Goal: Task Accomplishment & Management: Use online tool/utility

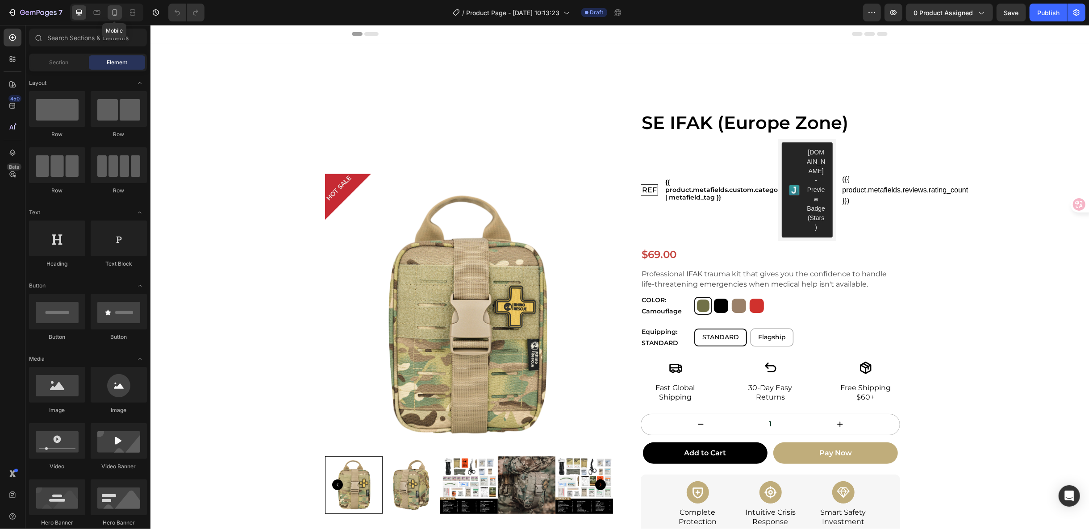
click at [116, 16] on icon at bounding box center [114, 12] width 9 height 9
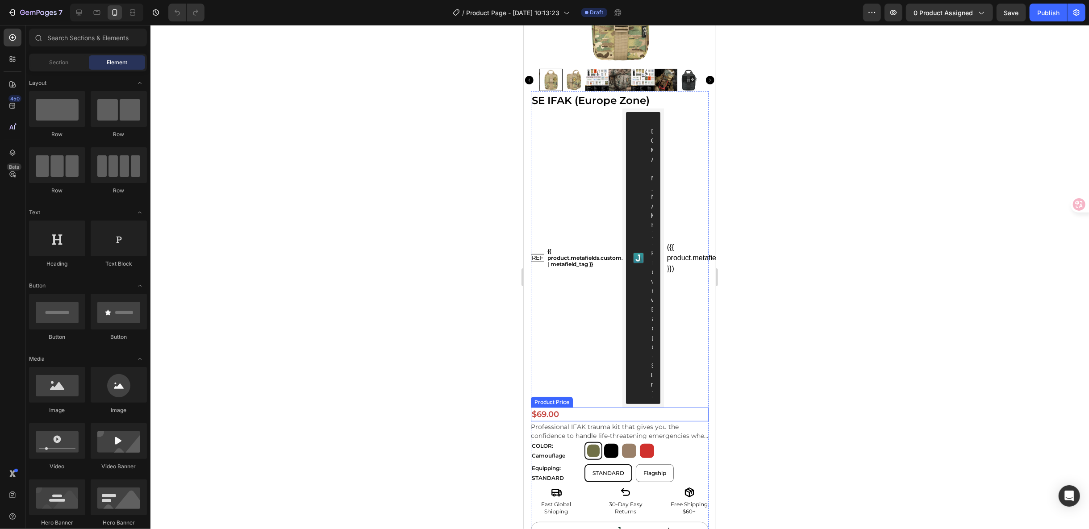
scroll to position [149, 0]
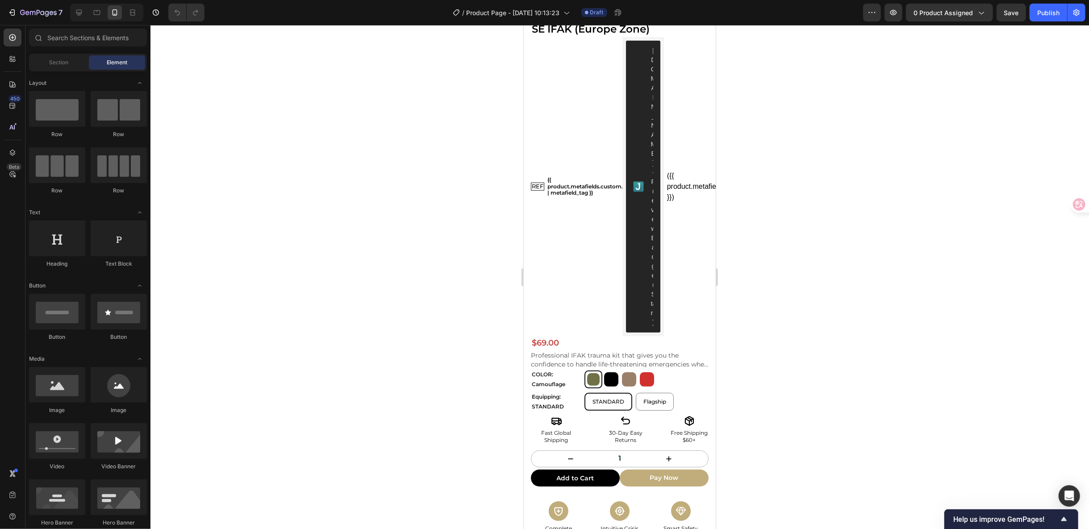
click at [994, 334] on div at bounding box center [619, 277] width 938 height 504
click at [641, 351] on p "Professional IFAK trauma kit that gives you the confidence to handle life-threa…" at bounding box center [619, 359] width 178 height 17
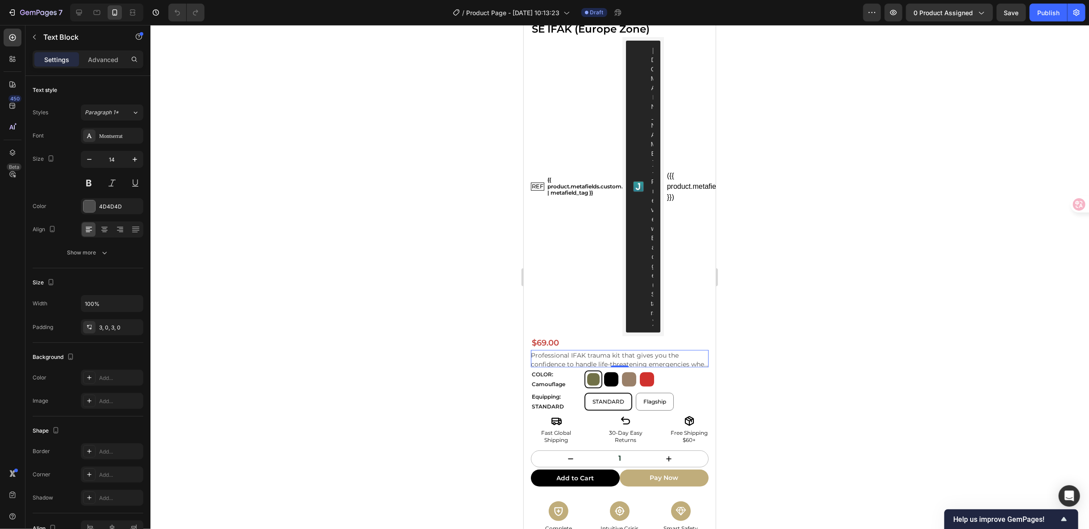
click at [669, 351] on p "Professional IFAK trauma kit that gives you the confidence to handle life-threa…" at bounding box center [619, 359] width 178 height 17
drag, startPoint x: 146, startPoint y: 297, endPoint x: 100, endPoint y: 52, distance: 249.7
click at [100, 52] on div "Settings Advanced" at bounding box center [88, 59] width 111 height 18
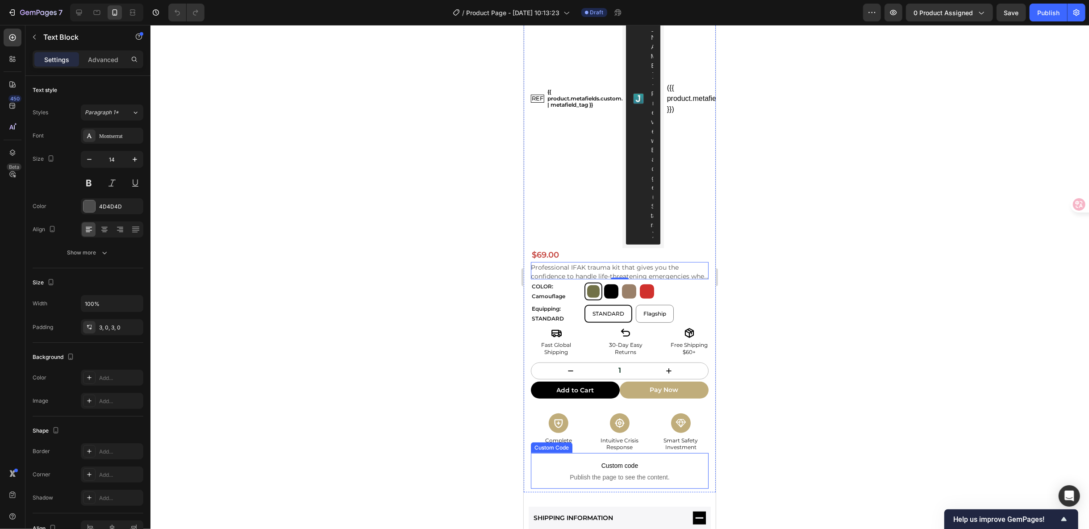
scroll to position [248, 0]
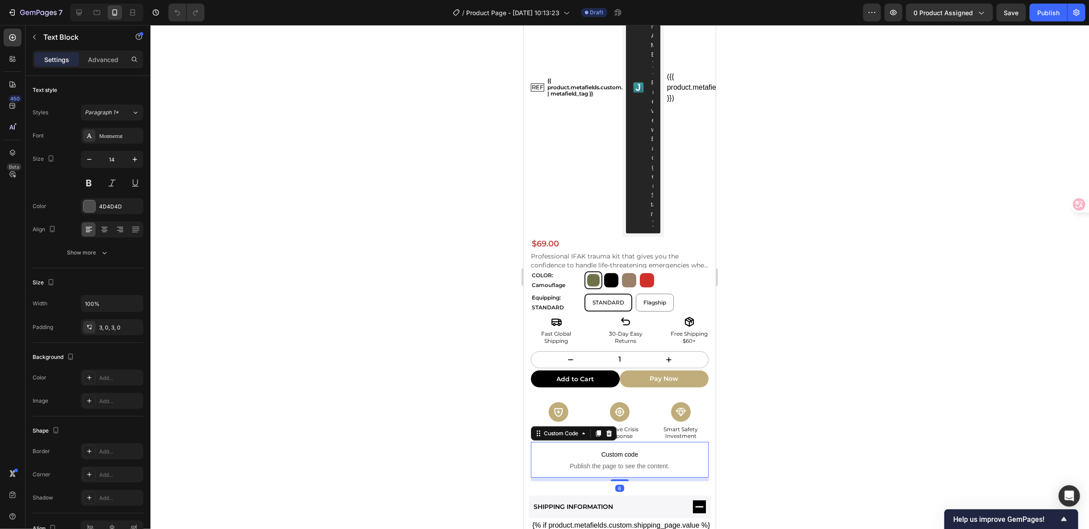
click at [634, 461] on span "Publish the page to see the content." at bounding box center [619, 465] width 178 height 9
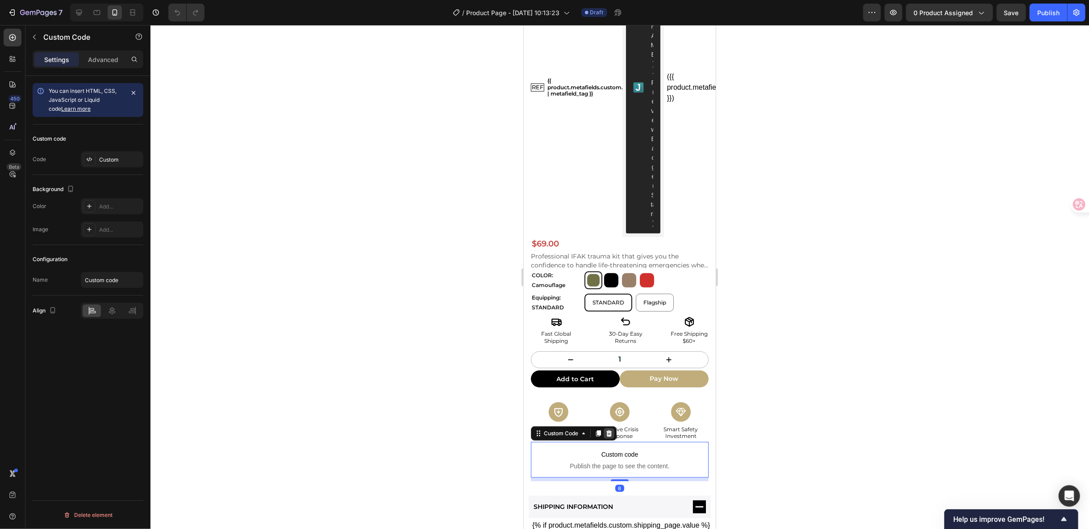
click at [611, 429] on icon at bounding box center [608, 432] width 7 height 7
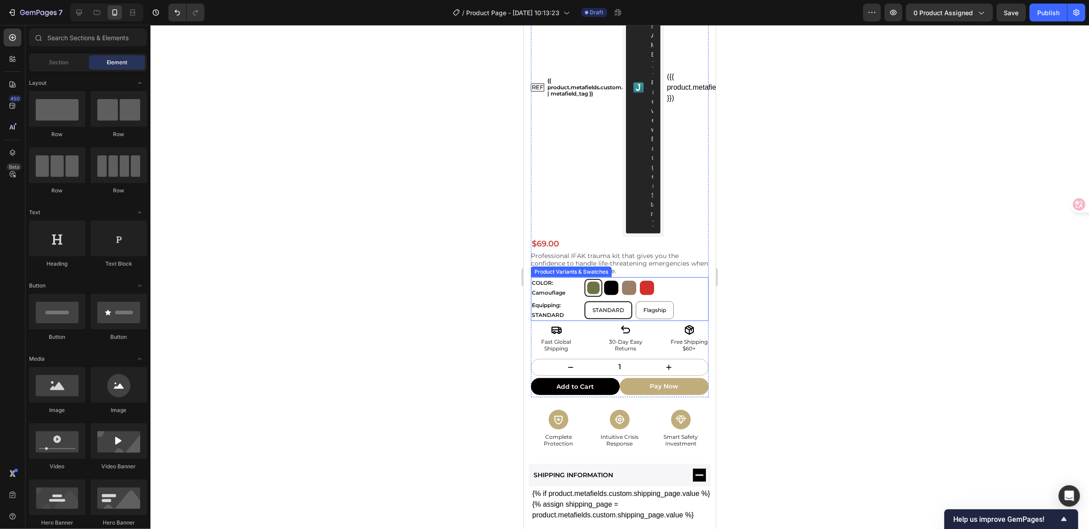
click at [648, 277] on div "COLOR: Camouflage Camouflage Camouflage Black Black Coyote Coyote Red Red Equip…" at bounding box center [619, 298] width 178 height 43
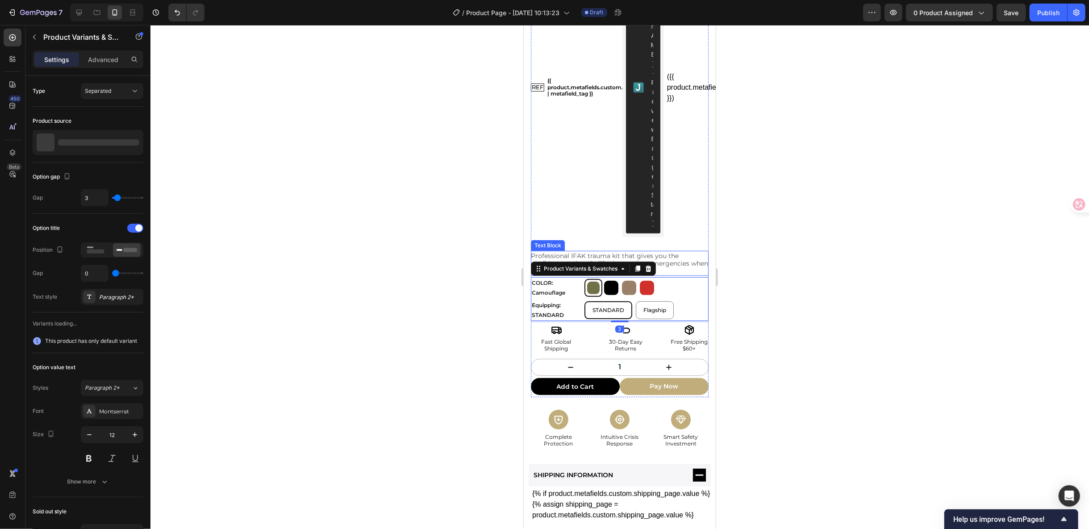
click at [659, 252] on p "Professional IFAK trauma kit that gives you the confidence to handle life-threa…" at bounding box center [619, 263] width 178 height 22
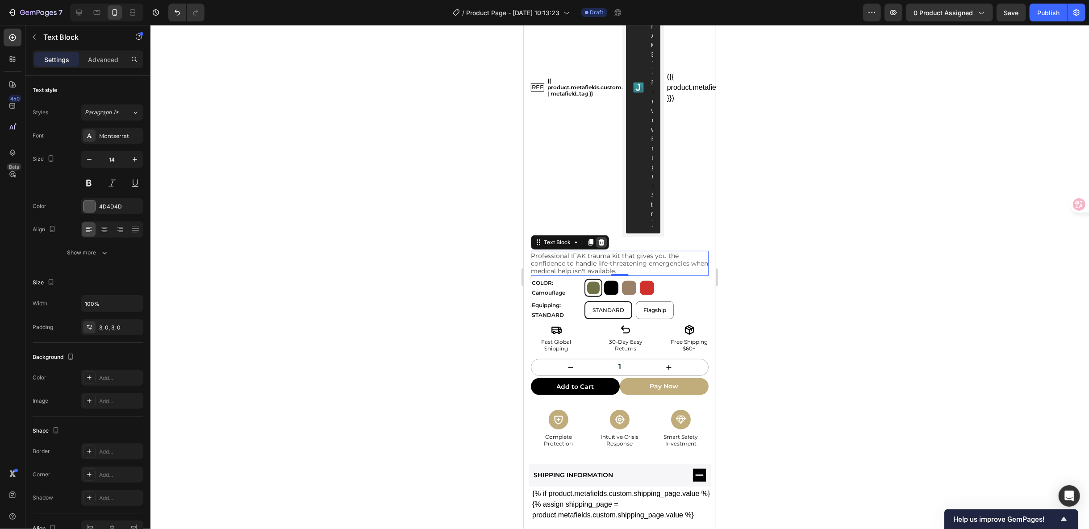
click at [600, 239] on icon at bounding box center [601, 242] width 6 height 6
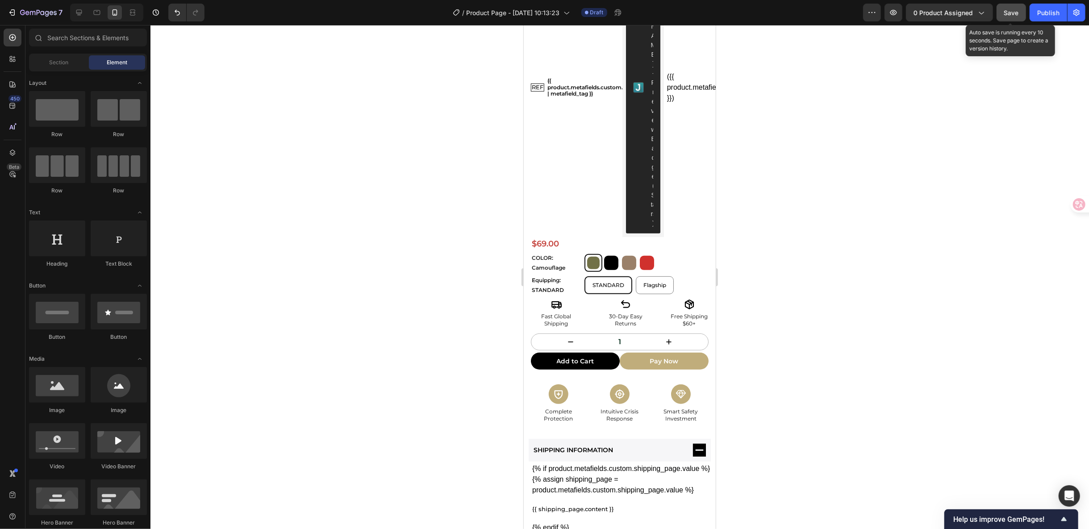
click at [1021, 12] on button "Save" at bounding box center [1010, 13] width 29 height 18
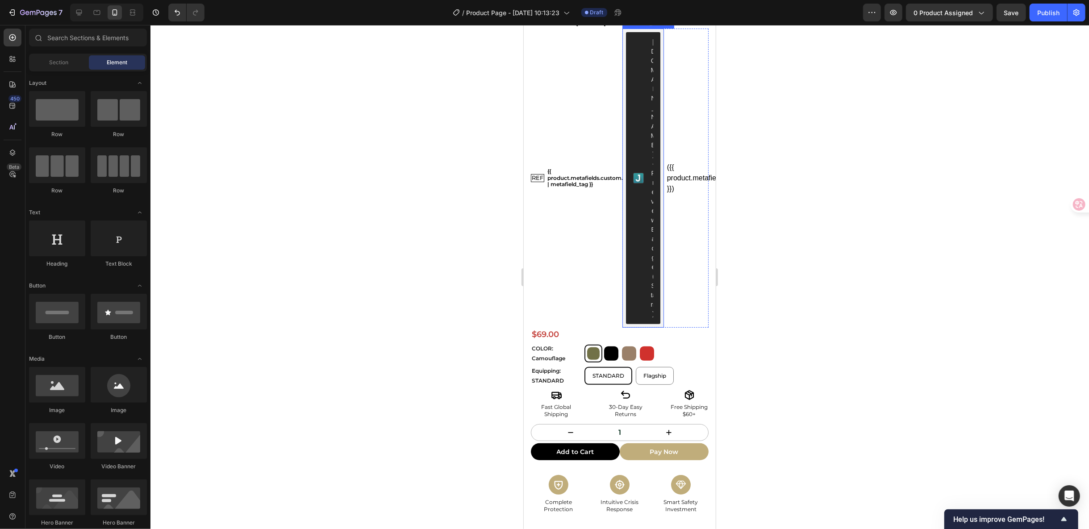
scroll to position [198, 0]
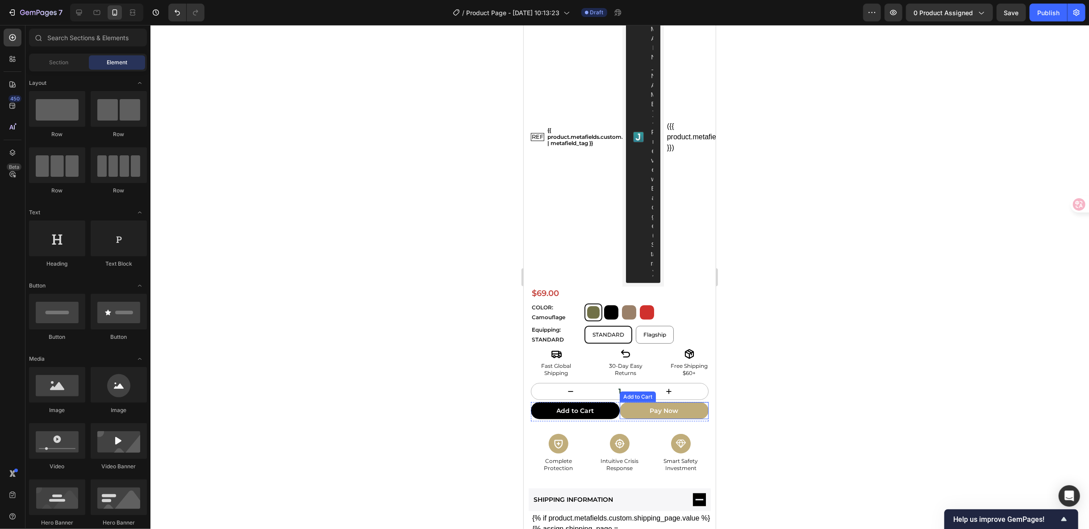
click at [691, 402] on button "Pay Now" at bounding box center [663, 410] width 89 height 17
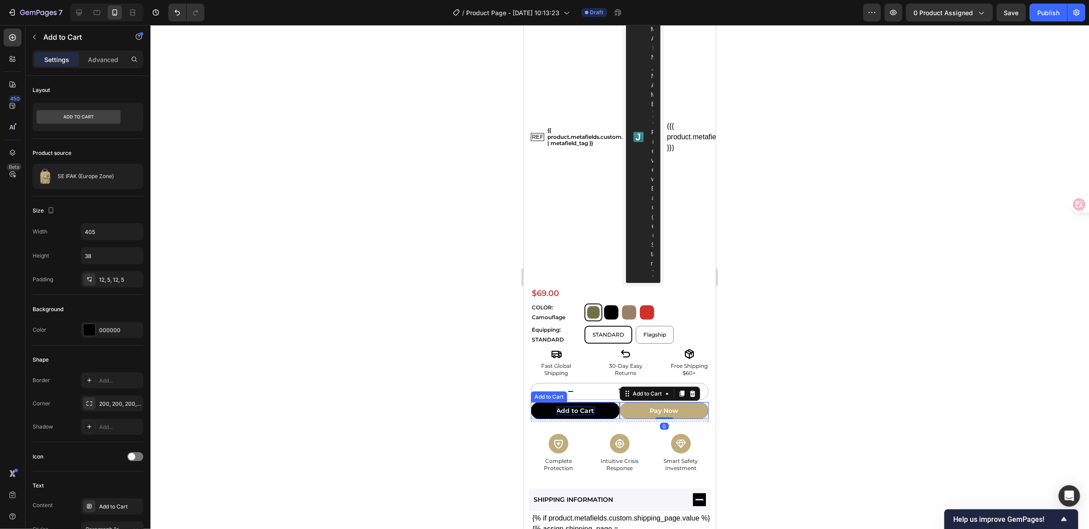
click at [575, 406] on div "Add to Cart" at bounding box center [574, 410] width 37 height 8
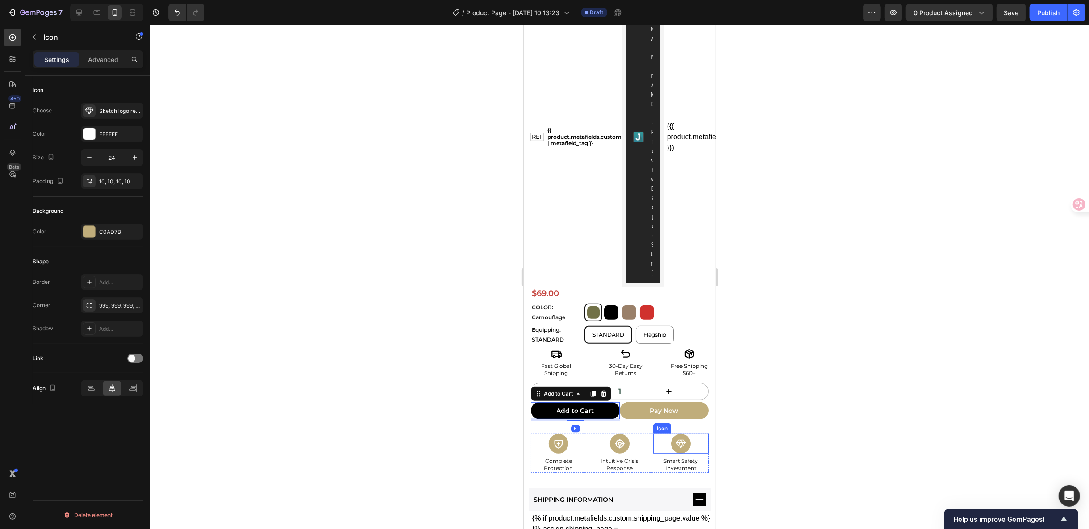
click at [675, 438] on icon at bounding box center [680, 443] width 11 height 11
click at [844, 203] on div at bounding box center [619, 277] width 938 height 504
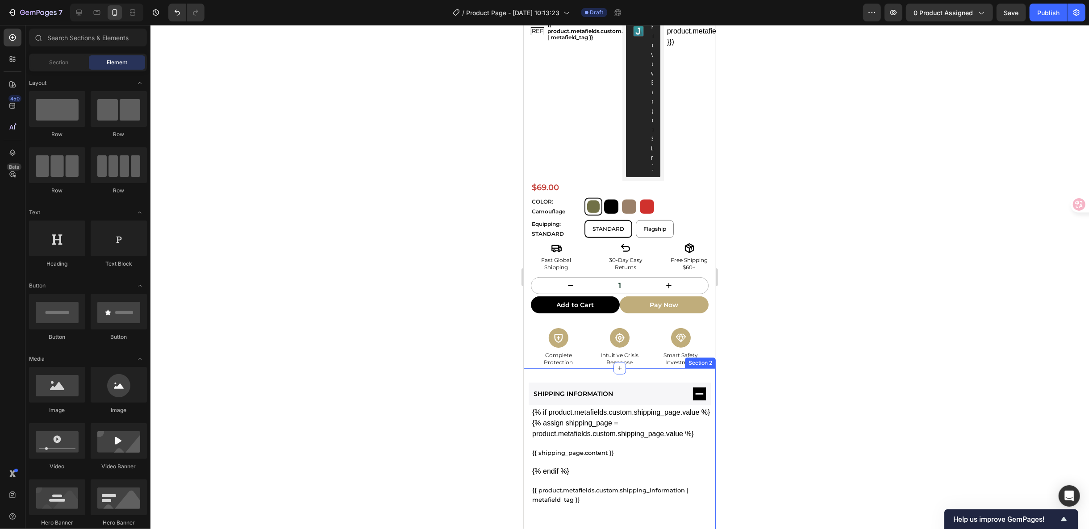
scroll to position [347, 0]
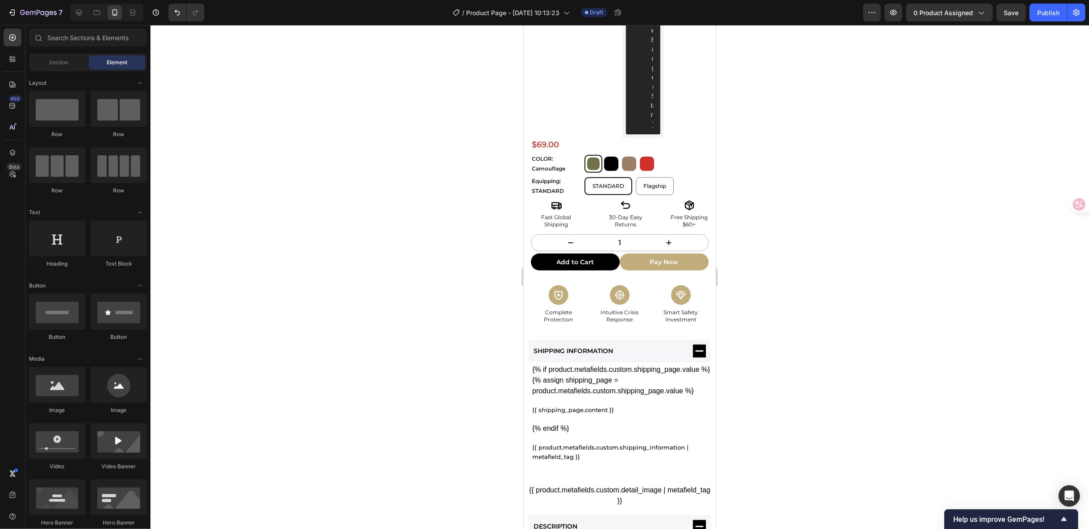
click at [934, 393] on div at bounding box center [619, 277] width 938 height 504
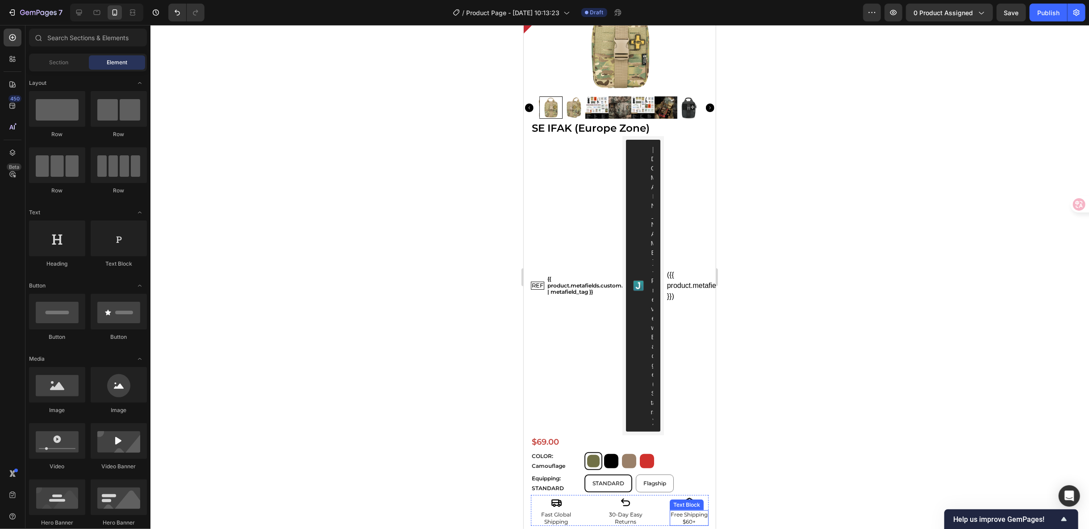
scroll to position [0, 0]
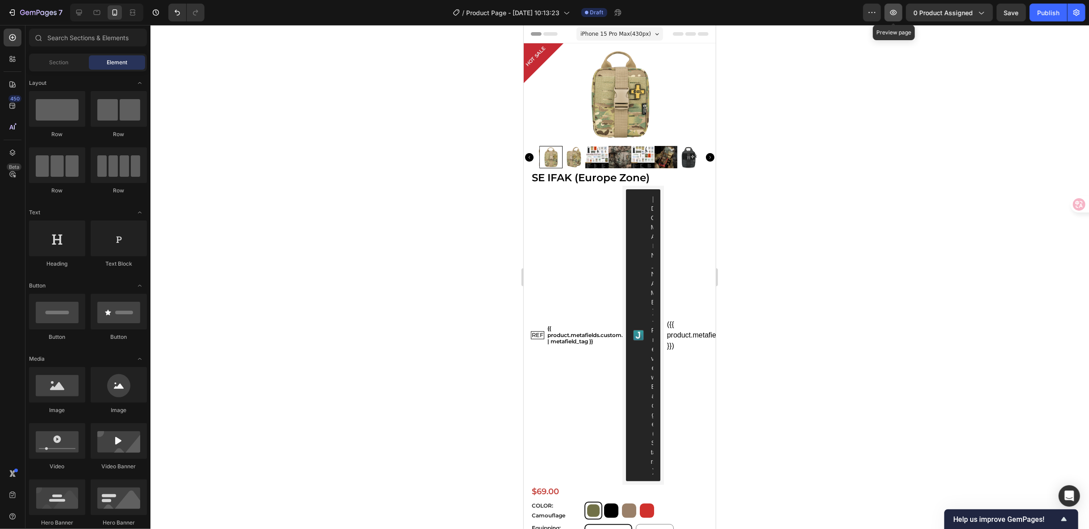
click at [894, 13] on icon "button" at bounding box center [893, 12] width 3 height 3
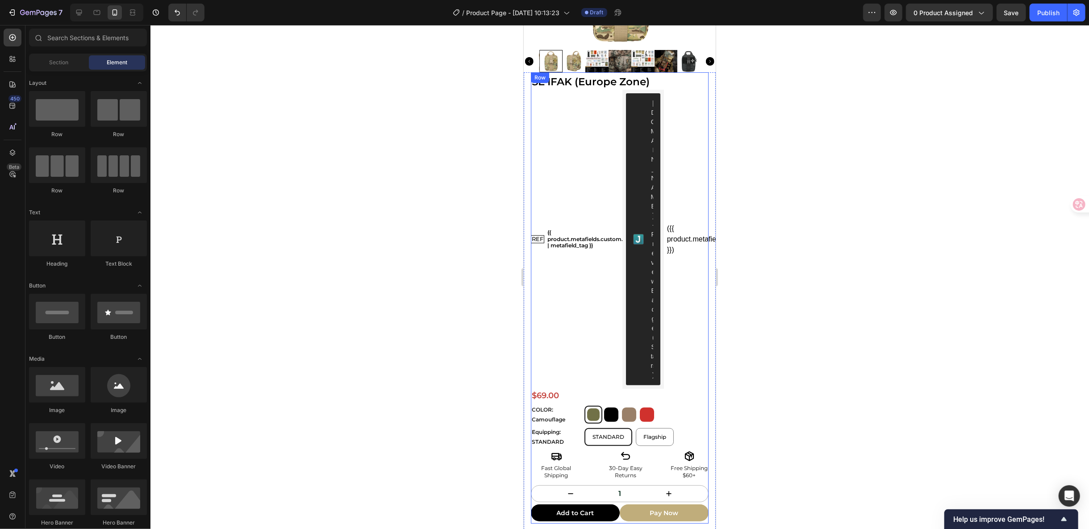
scroll to position [198, 0]
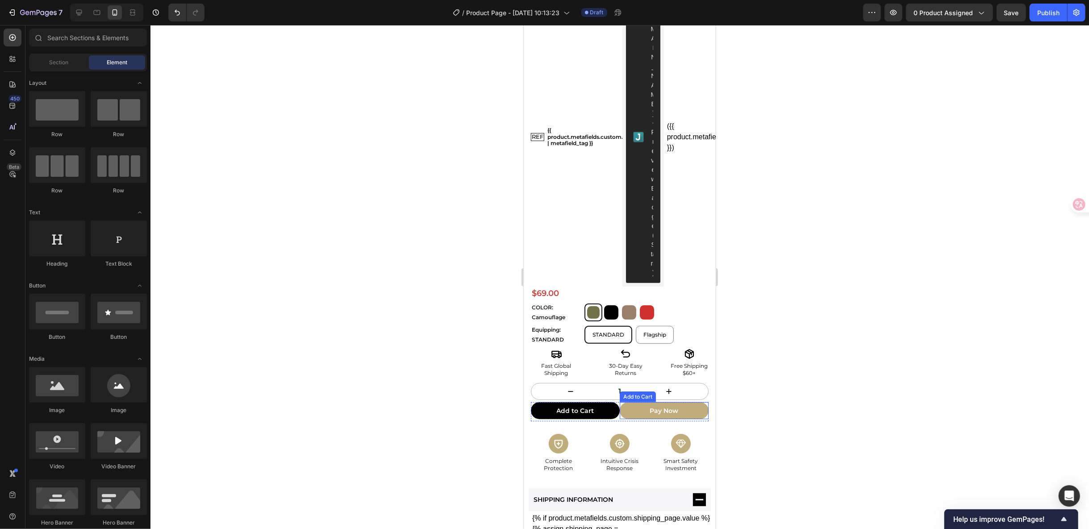
click at [677, 402] on button "Pay Now" at bounding box center [663, 410] width 89 height 17
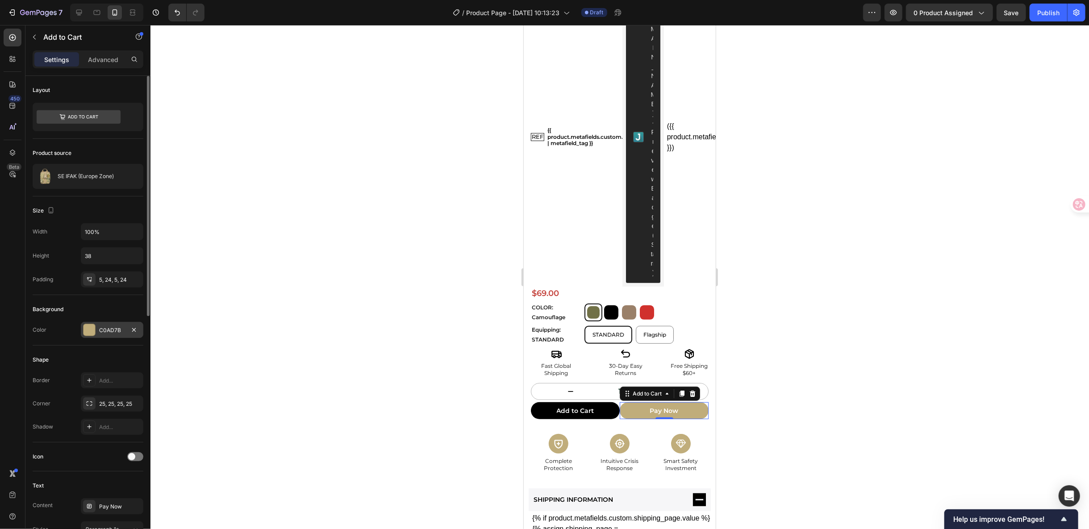
click at [112, 330] on div "C0AD7B" at bounding box center [112, 330] width 26 height 8
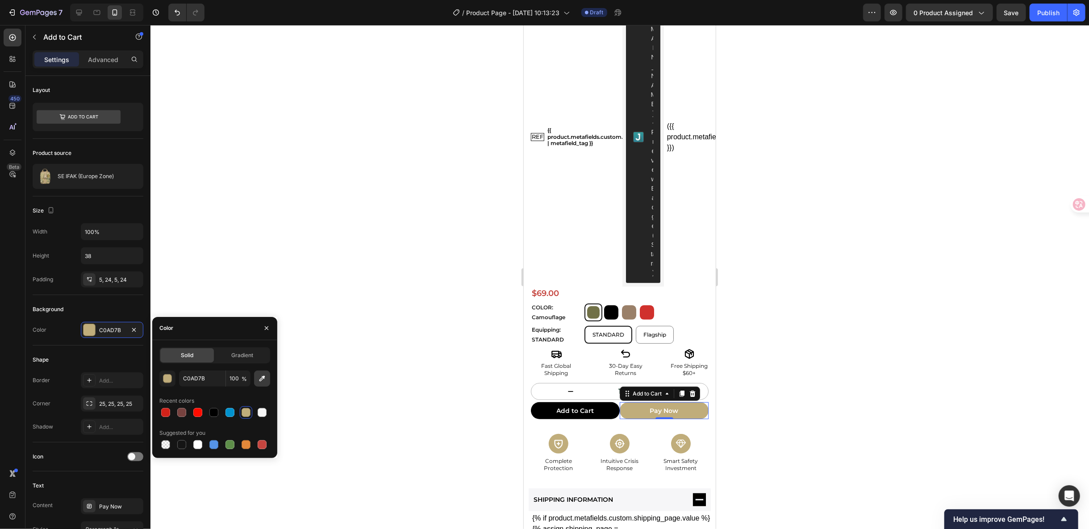
click at [260, 382] on icon "button" at bounding box center [262, 378] width 9 height 9
click at [170, 378] on div "button" at bounding box center [167, 378] width 9 height 9
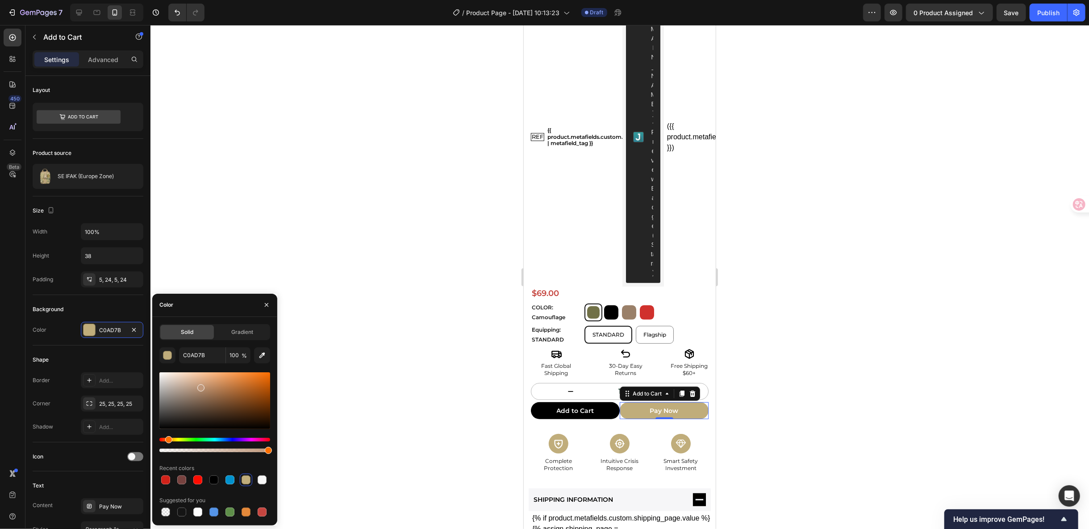
click at [167, 438] on div "Hue" at bounding box center [214, 440] width 111 height 4
type input "C0987B"
click at [871, 201] on div at bounding box center [619, 277] width 938 height 504
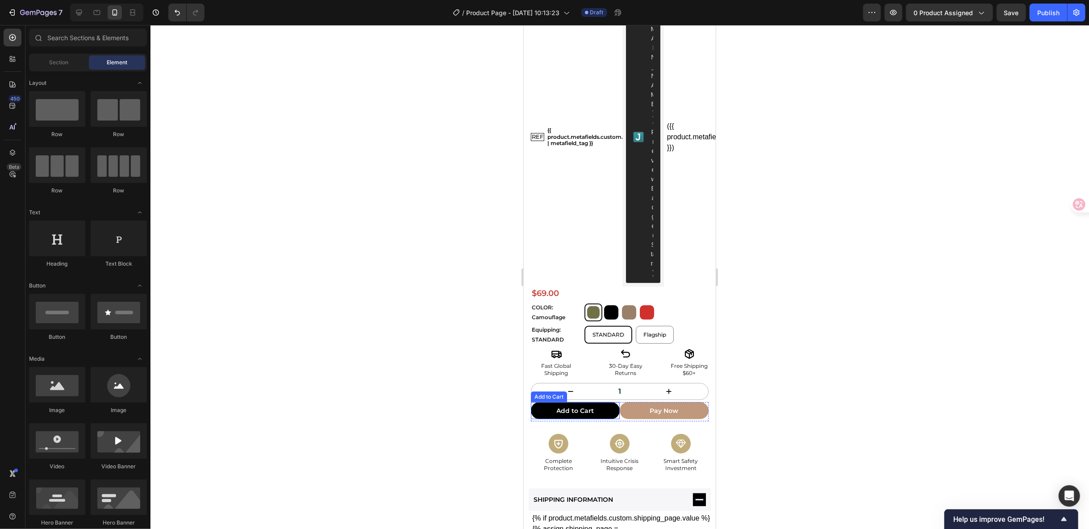
click at [597, 402] on button "Add to Cart" at bounding box center [574, 410] width 89 height 17
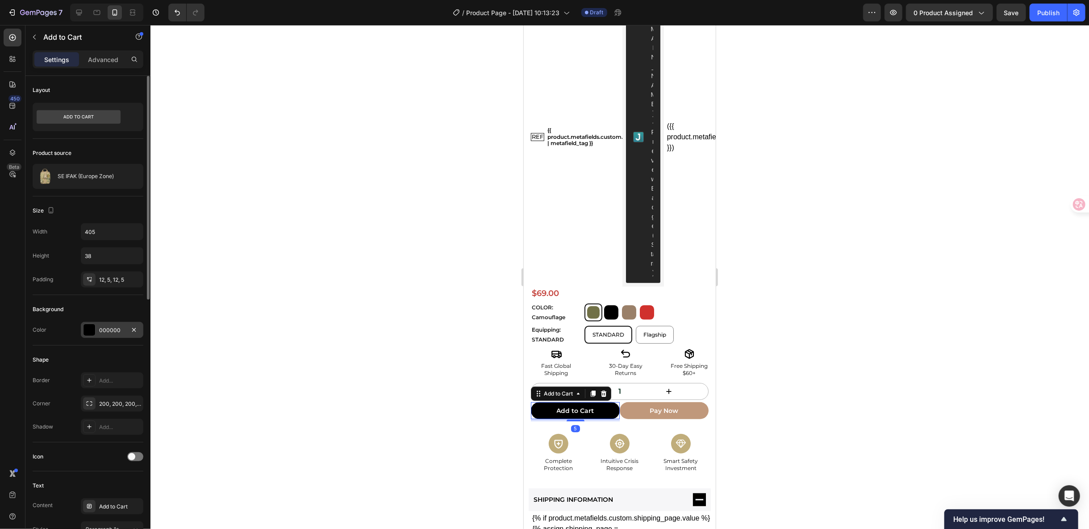
click at [83, 326] on div at bounding box center [89, 330] width 12 height 12
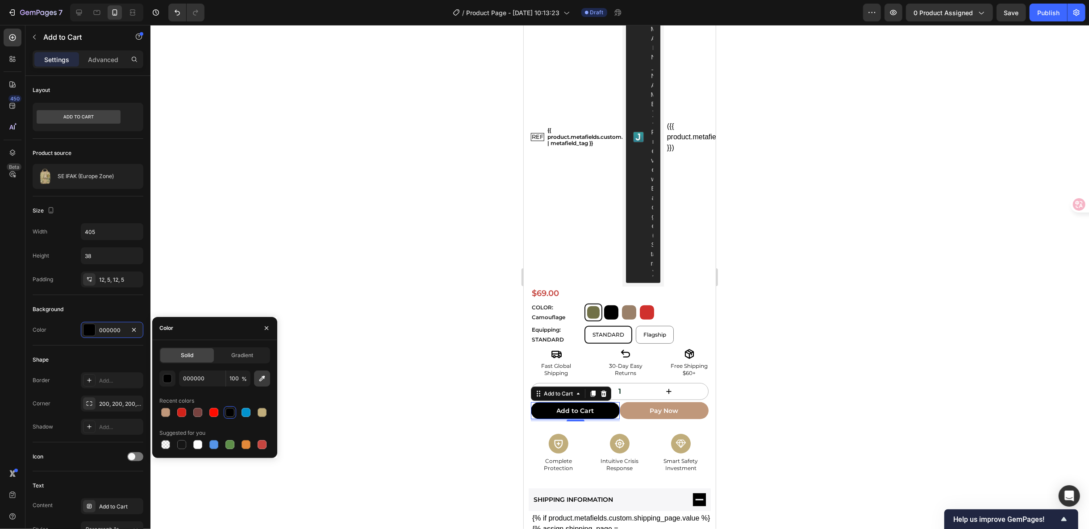
click at [266, 376] on icon "button" at bounding box center [262, 378] width 9 height 9
type input "FFD814"
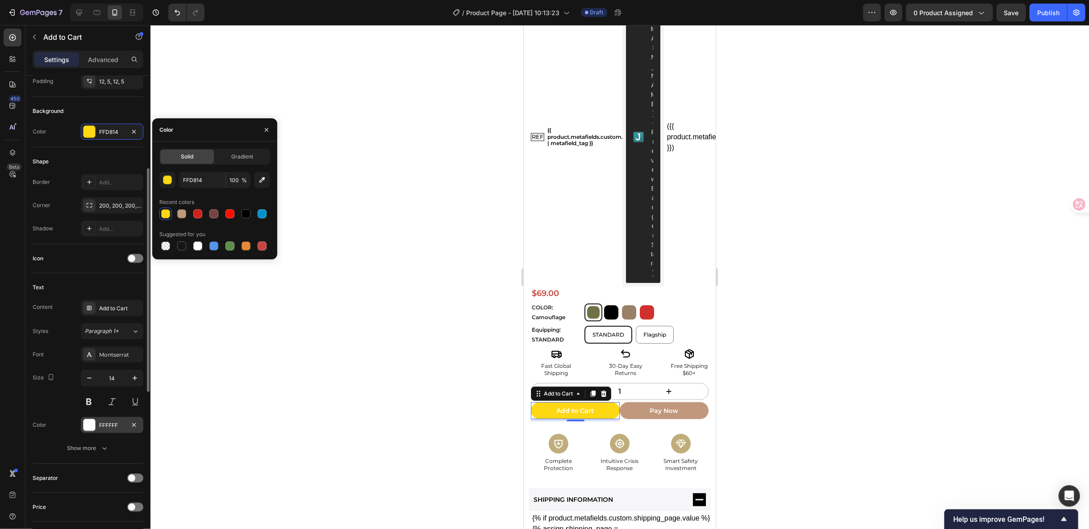
click at [89, 419] on div at bounding box center [89, 425] width 12 height 12
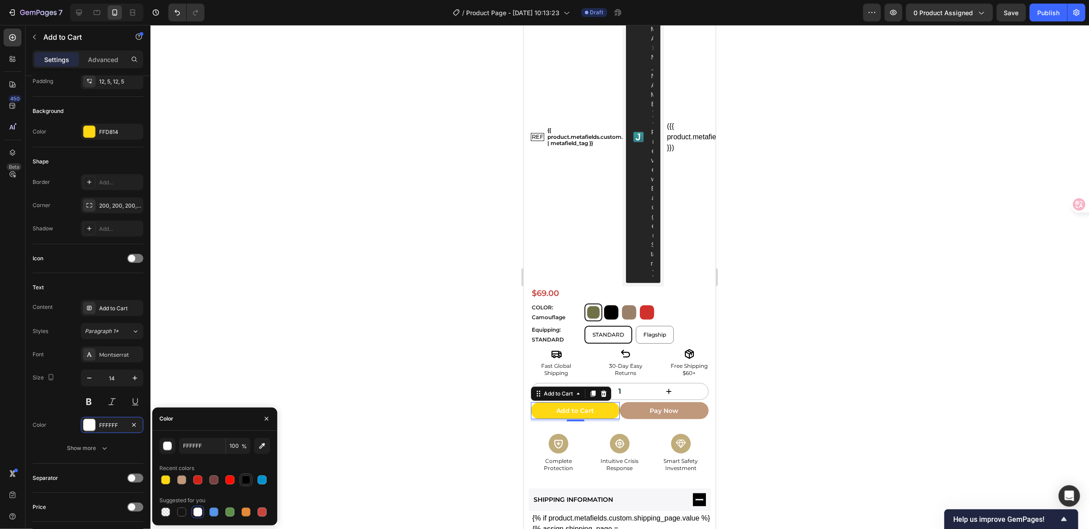
click at [242, 474] on div at bounding box center [246, 479] width 11 height 11
type input "000000"
click at [649, 405] on div "Pay Now" at bounding box center [663, 410] width 29 height 11
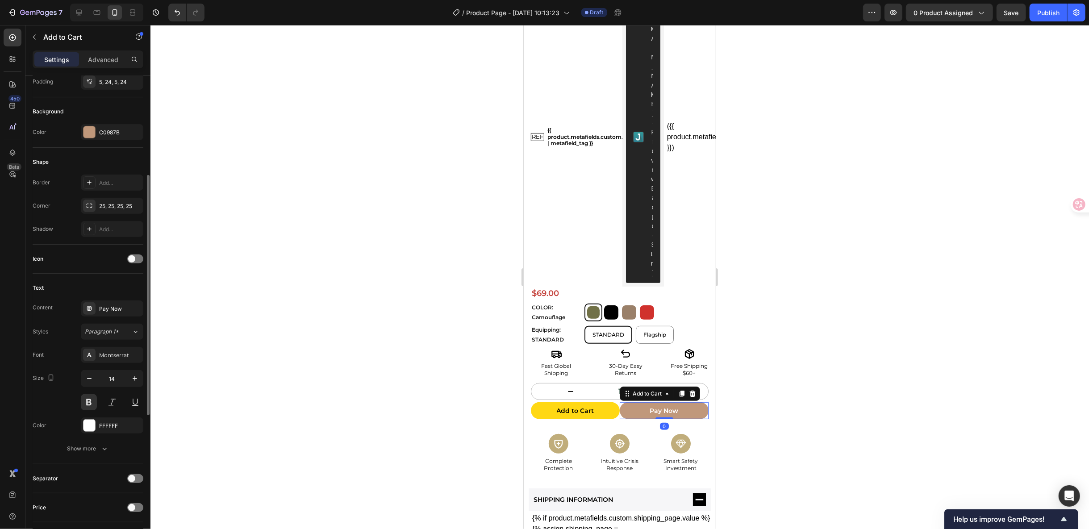
click at [630, 402] on button "Pay Now" at bounding box center [663, 410] width 89 height 17
click at [91, 130] on div at bounding box center [89, 132] width 12 height 12
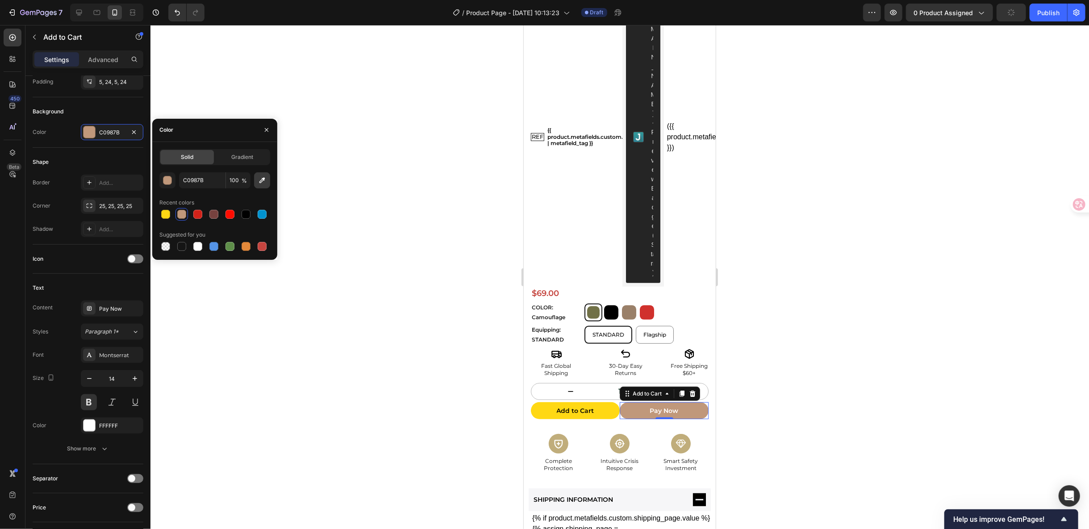
click at [262, 179] on icon "button" at bounding box center [262, 180] width 6 height 6
type input "FFA41C"
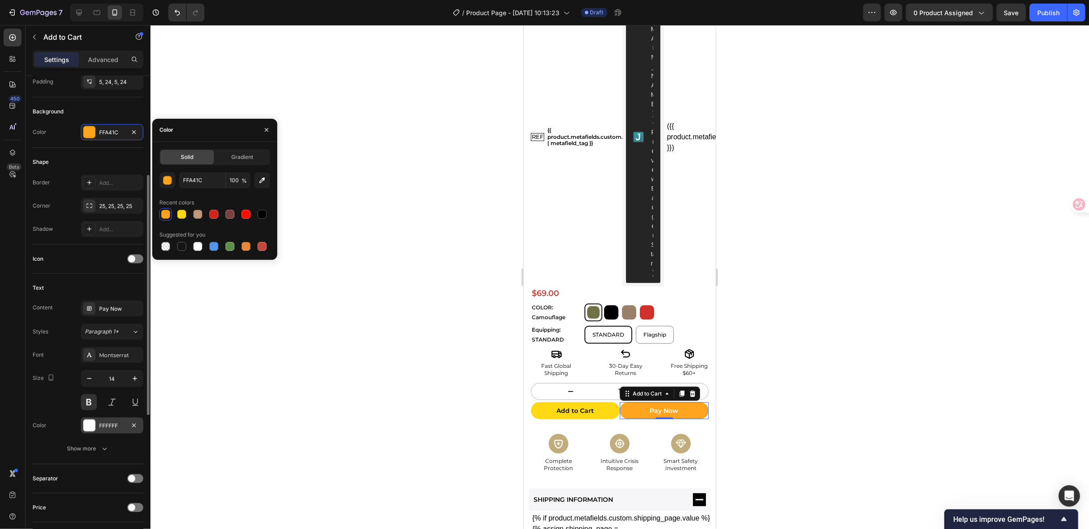
click at [91, 420] on div at bounding box center [89, 426] width 12 height 12
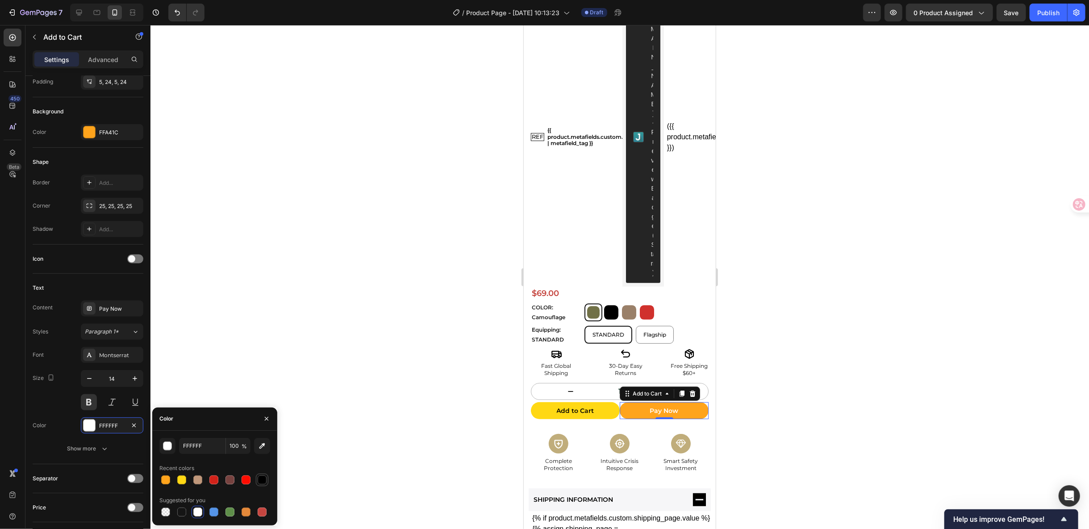
click at [260, 476] on div at bounding box center [262, 479] width 9 height 9
type input "000000"
click at [655, 405] on div "Pay Now" at bounding box center [663, 410] width 29 height 11
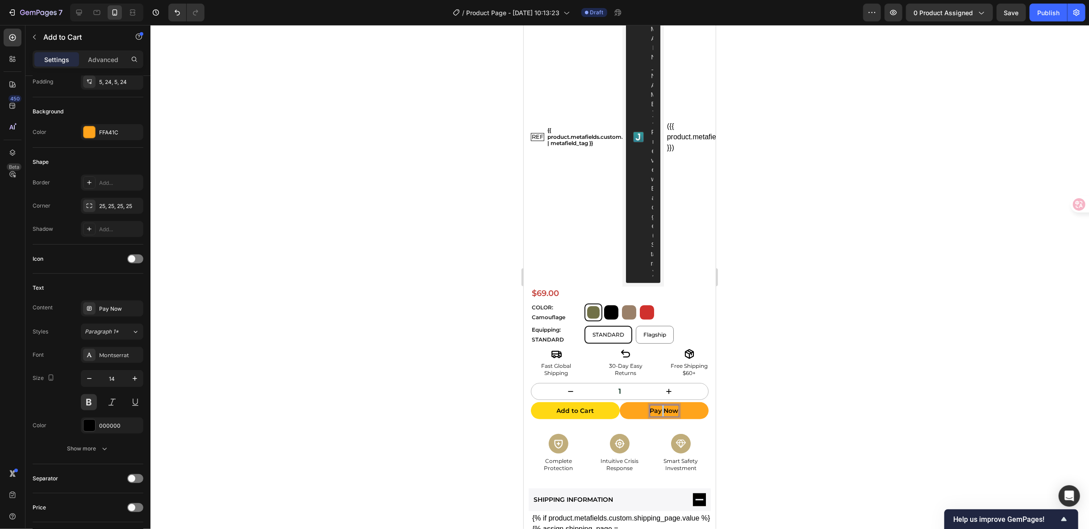
click at [655, 405] on p "Pay Now" at bounding box center [663, 410] width 29 height 11
click at [619, 402] on button "BuyNow" at bounding box center [663, 410] width 89 height 17
click at [780, 359] on div at bounding box center [619, 277] width 938 height 504
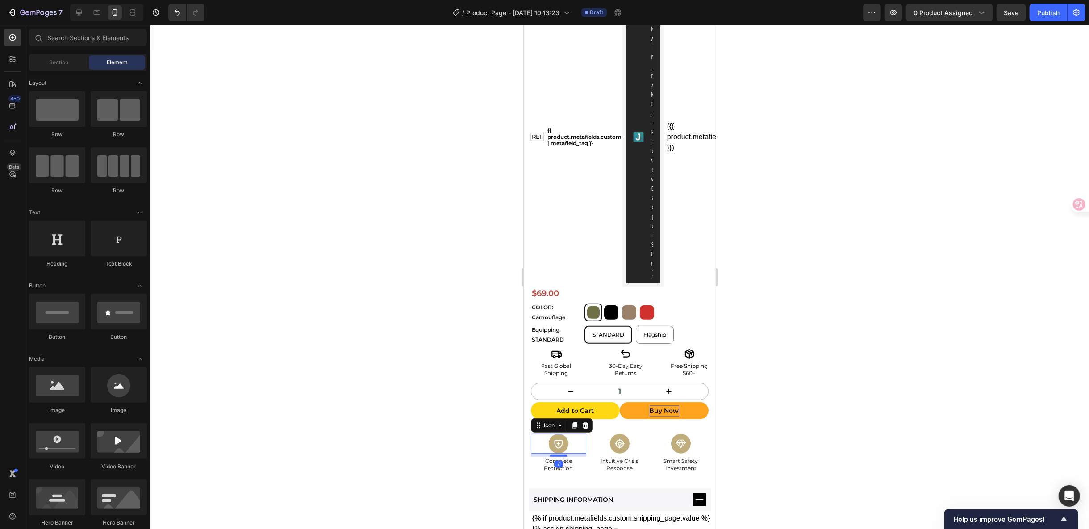
click at [555, 438] on icon at bounding box center [558, 443] width 11 height 11
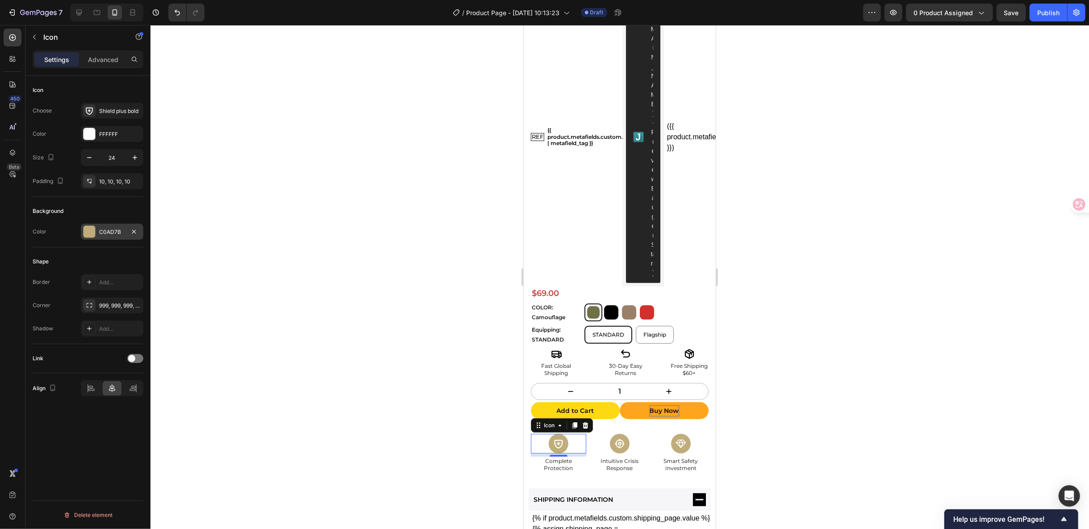
click at [87, 229] on div at bounding box center [89, 232] width 12 height 12
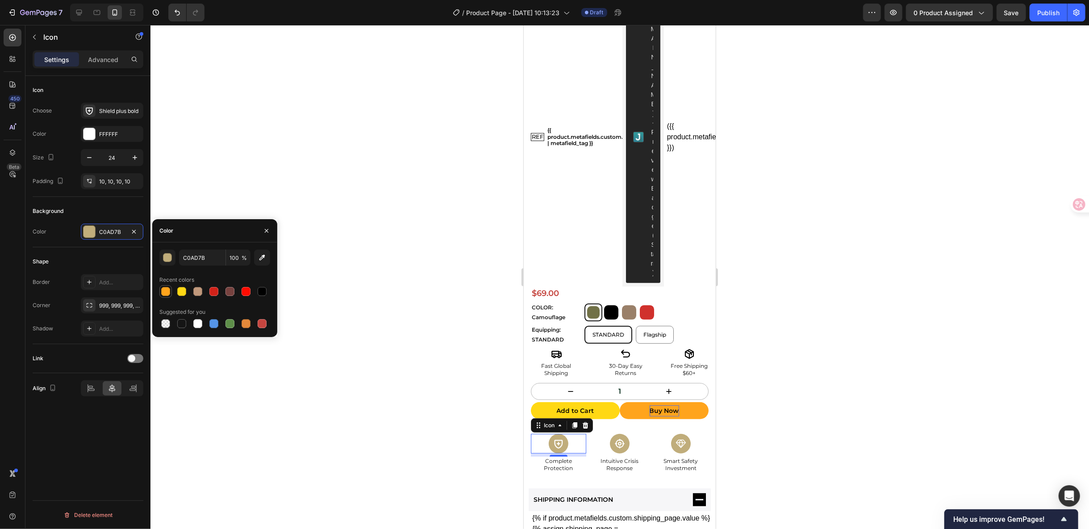
click at [167, 291] on div at bounding box center [165, 291] width 9 height 9
type input "FFA41C"
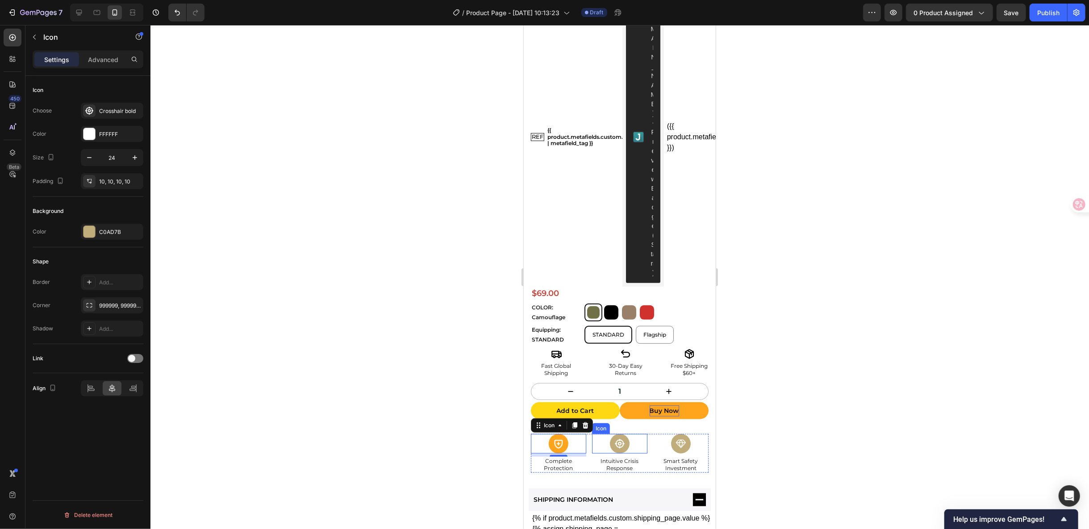
click at [614, 438] on icon at bounding box center [619, 443] width 11 height 11
click at [91, 233] on div at bounding box center [89, 232] width 12 height 12
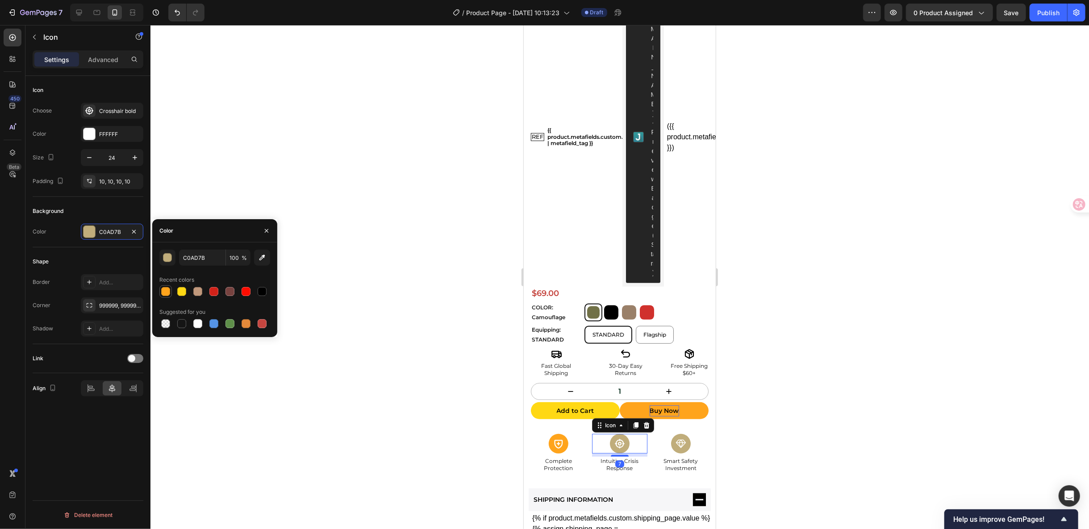
click at [167, 290] on div at bounding box center [165, 291] width 9 height 9
type input "FFA41C"
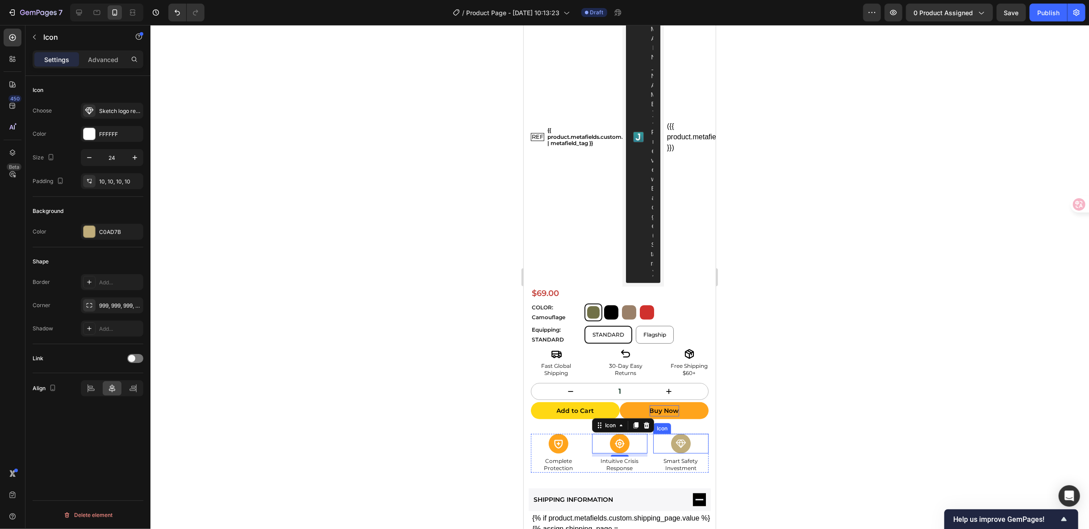
click at [670, 433] on div at bounding box center [680, 443] width 20 height 20
click at [96, 230] on div "C0AD7B" at bounding box center [112, 232] width 62 height 16
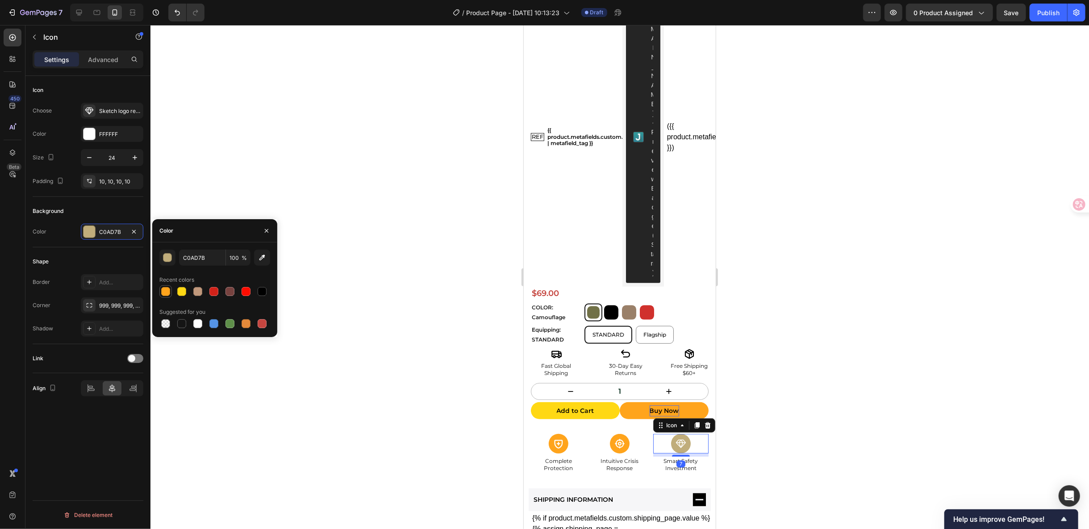
click at [165, 292] on div at bounding box center [165, 291] width 9 height 9
type input "FFA41C"
click at [833, 354] on div at bounding box center [619, 277] width 938 height 504
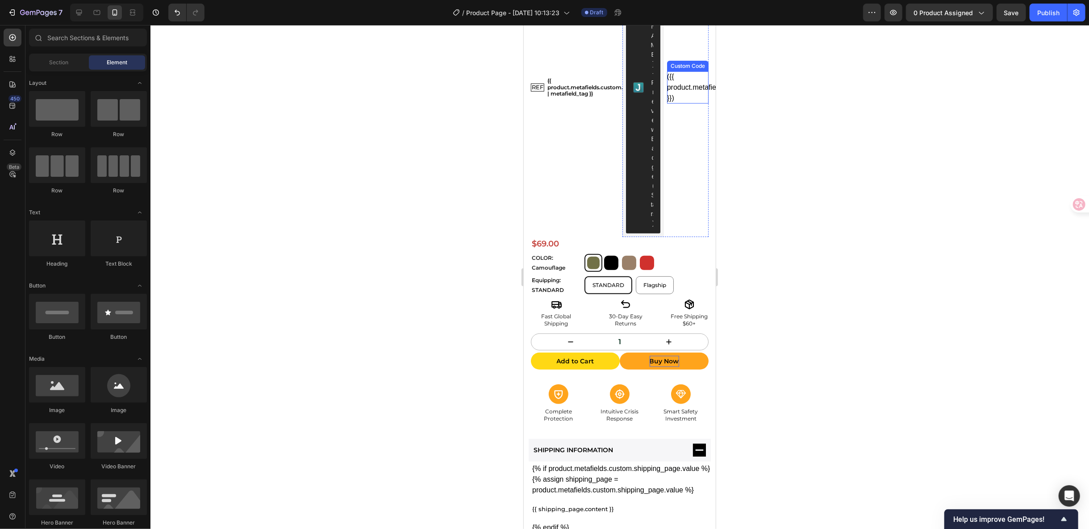
scroll to position [347, 0]
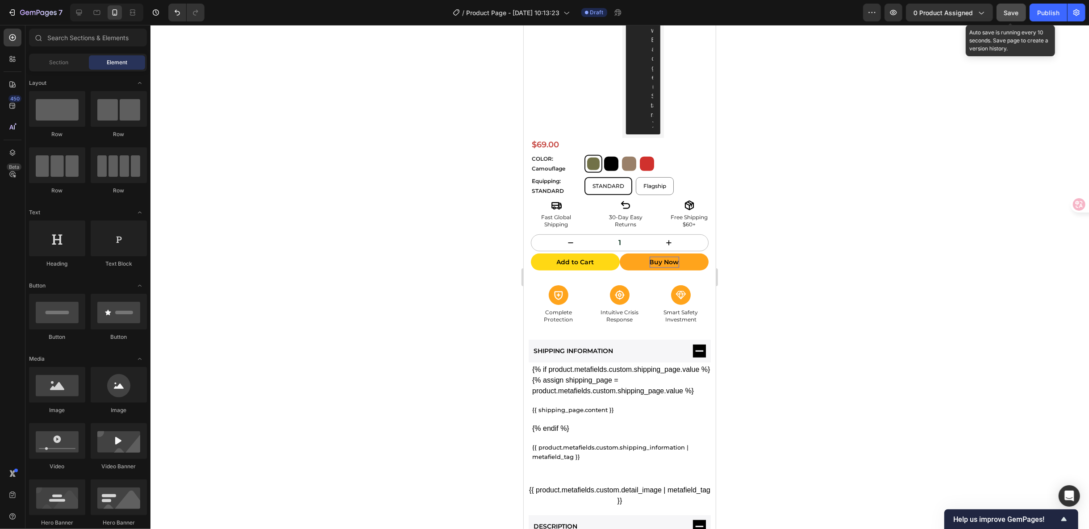
click at [1015, 16] on div "Save" at bounding box center [1011, 12] width 15 height 9
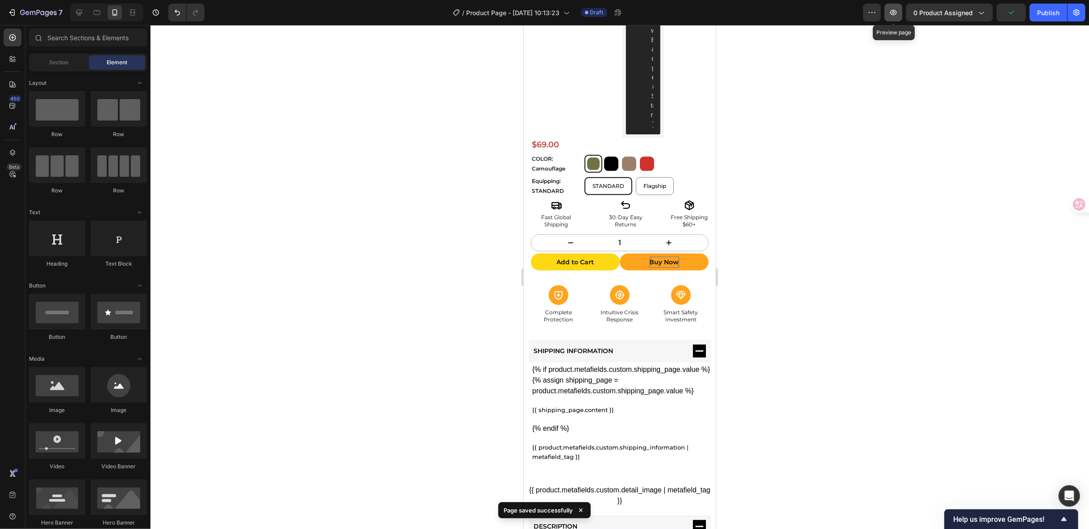
click at [887, 8] on button "button" at bounding box center [893, 13] width 18 height 18
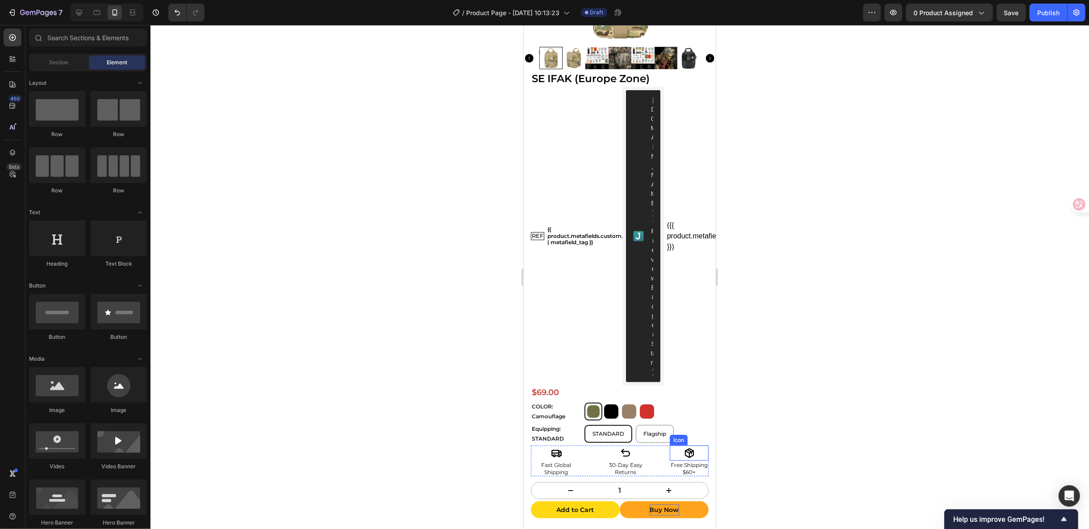
scroll to position [149, 0]
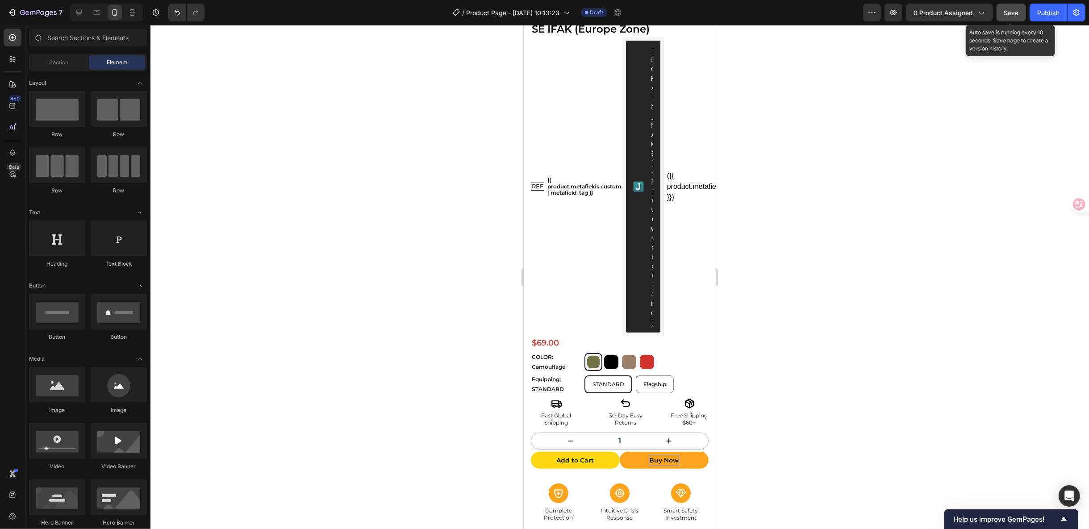
click at [1003, 16] on button "Save" at bounding box center [1010, 13] width 29 height 18
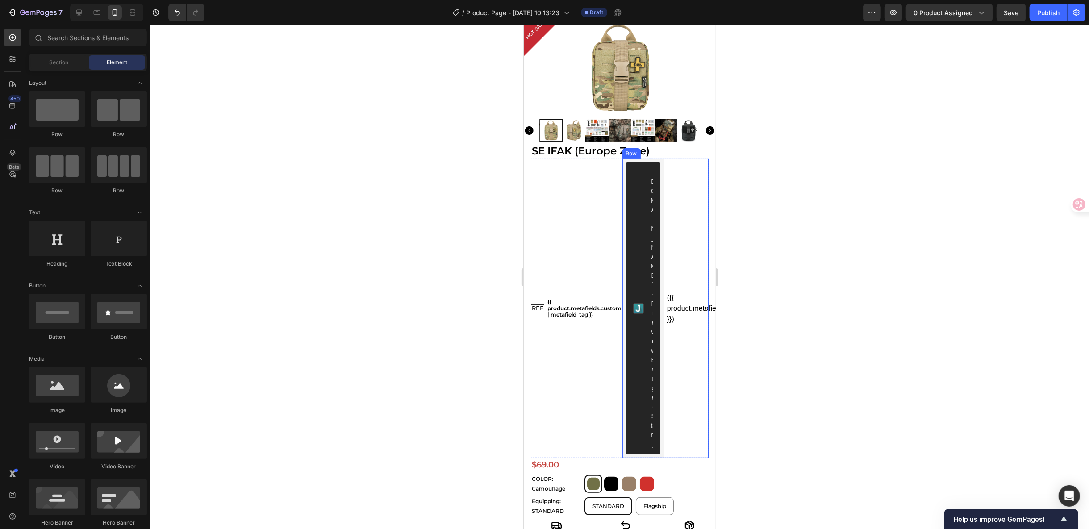
scroll to position [0, 0]
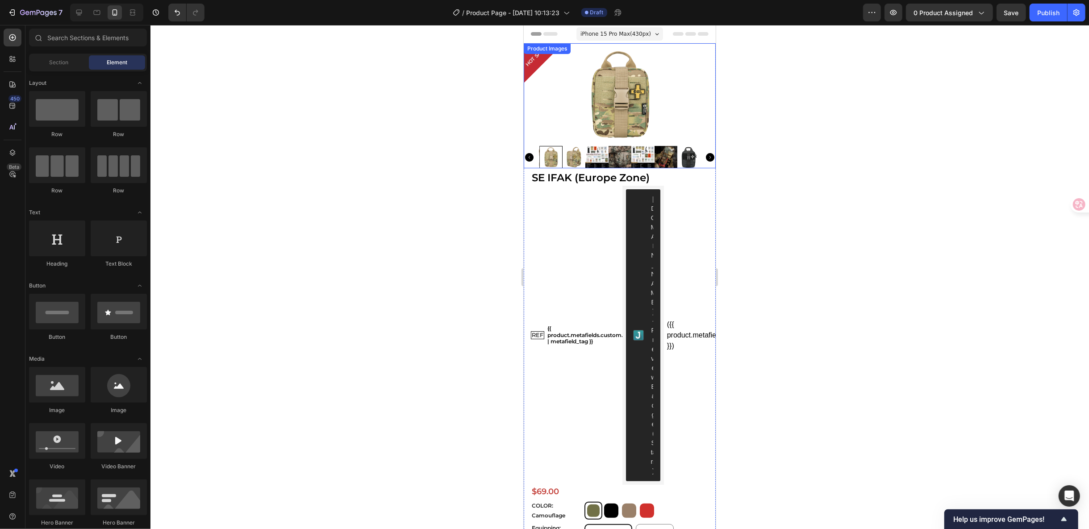
click at [609, 100] on img at bounding box center [619, 94] width 192 height 103
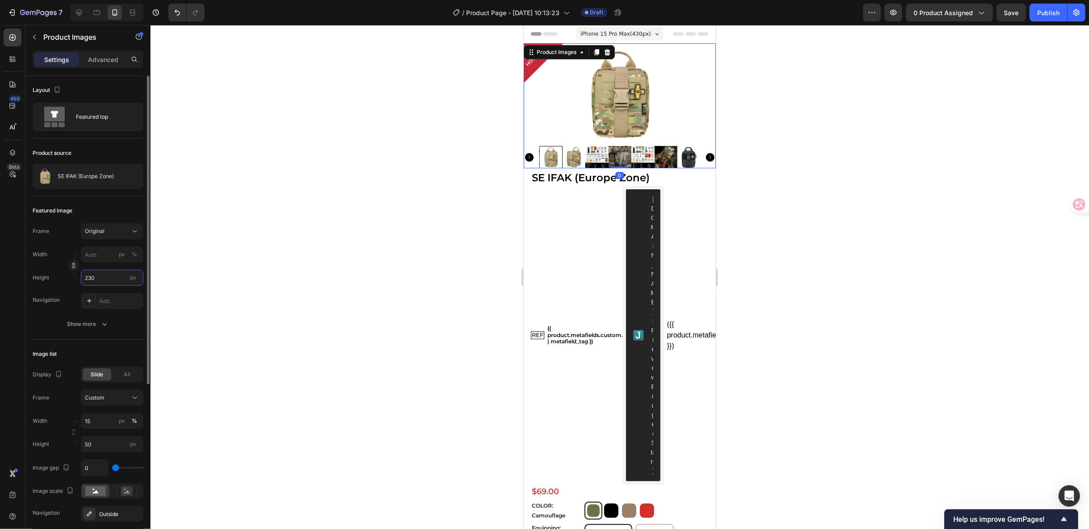
click at [103, 278] on input "230" at bounding box center [112, 278] width 62 height 16
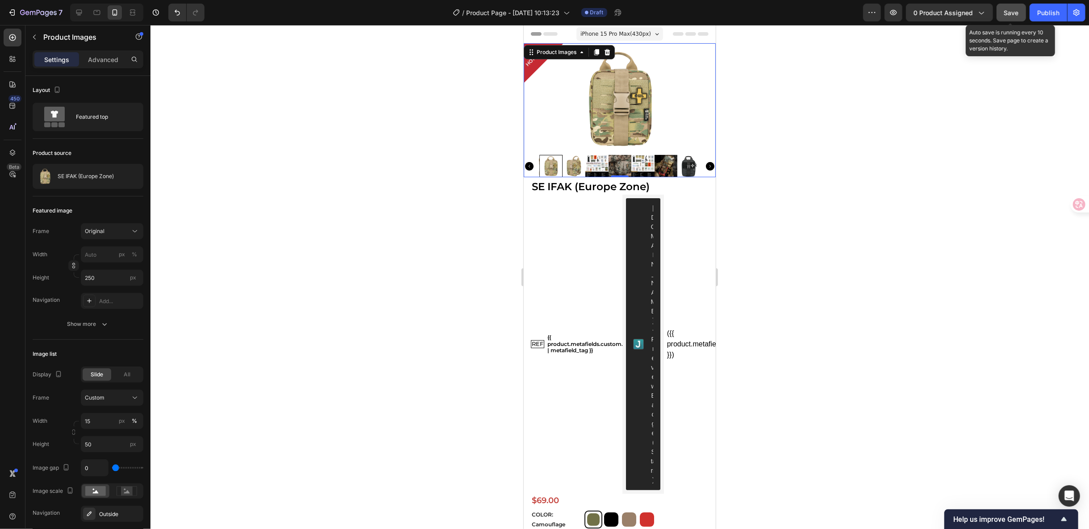
click at [1018, 12] on span "Save" at bounding box center [1011, 13] width 15 height 8
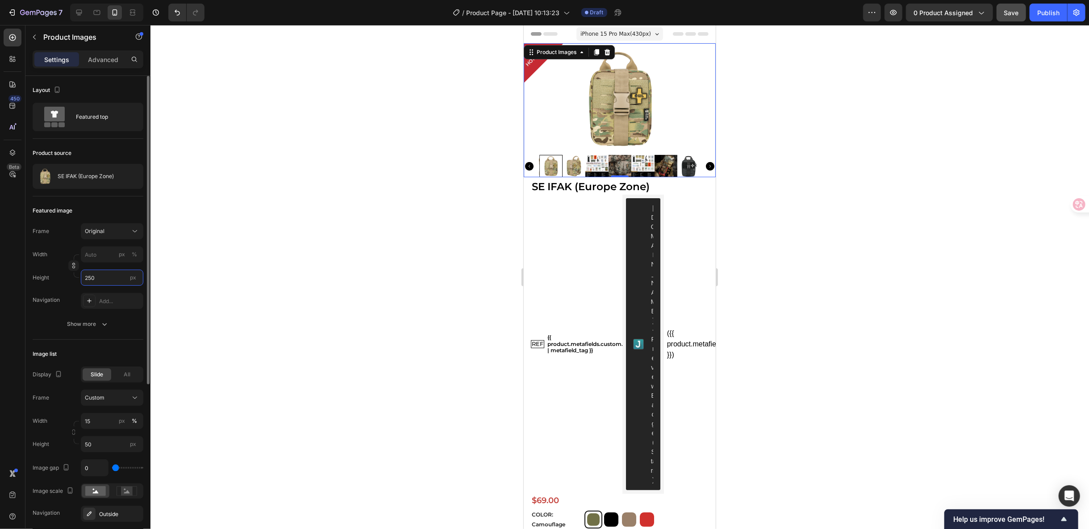
click at [99, 271] on input "250" at bounding box center [112, 278] width 62 height 16
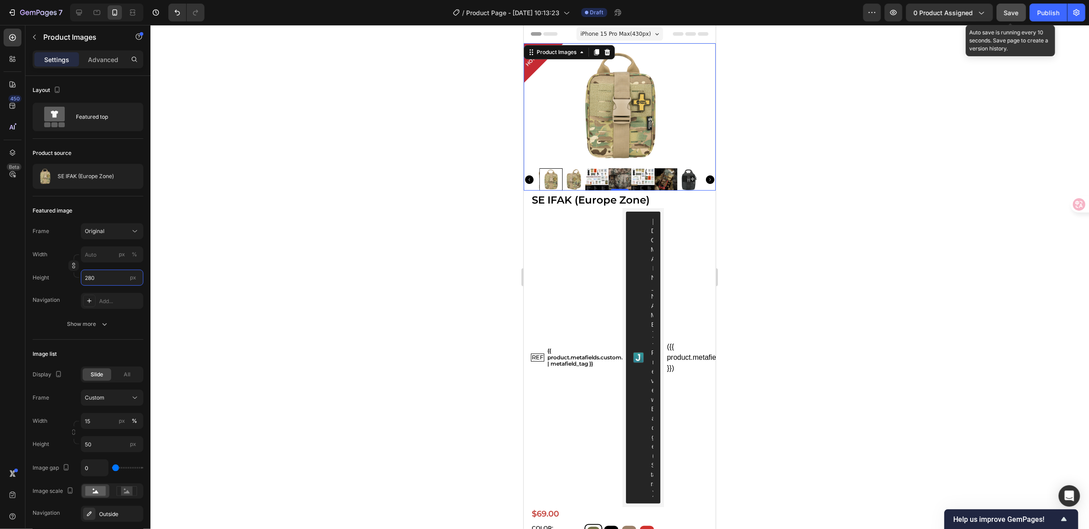
type input "280"
click at [1006, 10] on span "Save" at bounding box center [1011, 13] width 15 height 8
click at [1009, 13] on span "Save" at bounding box center [1011, 13] width 15 height 8
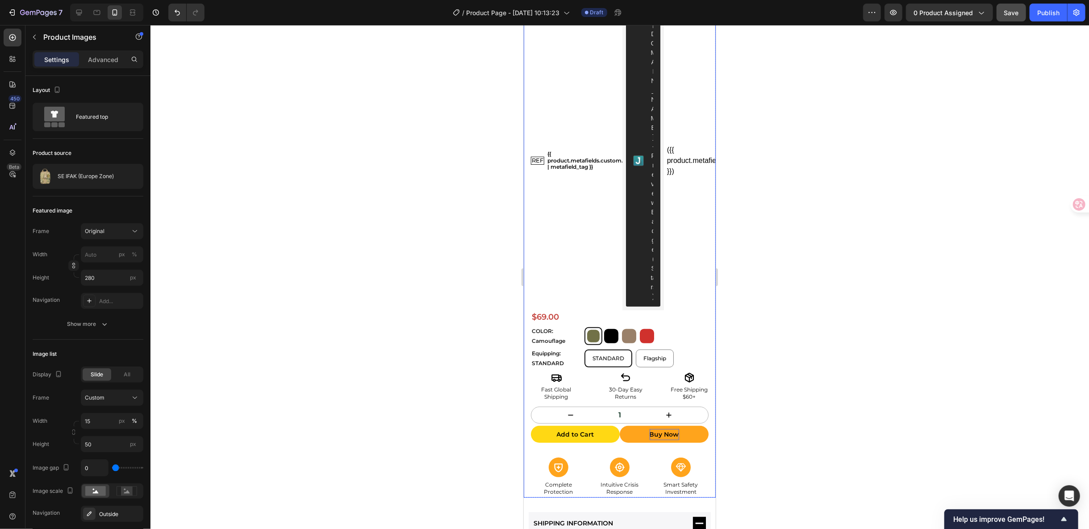
scroll to position [198, 0]
click at [536, 368] on div "Icon" at bounding box center [555, 375] width 51 height 15
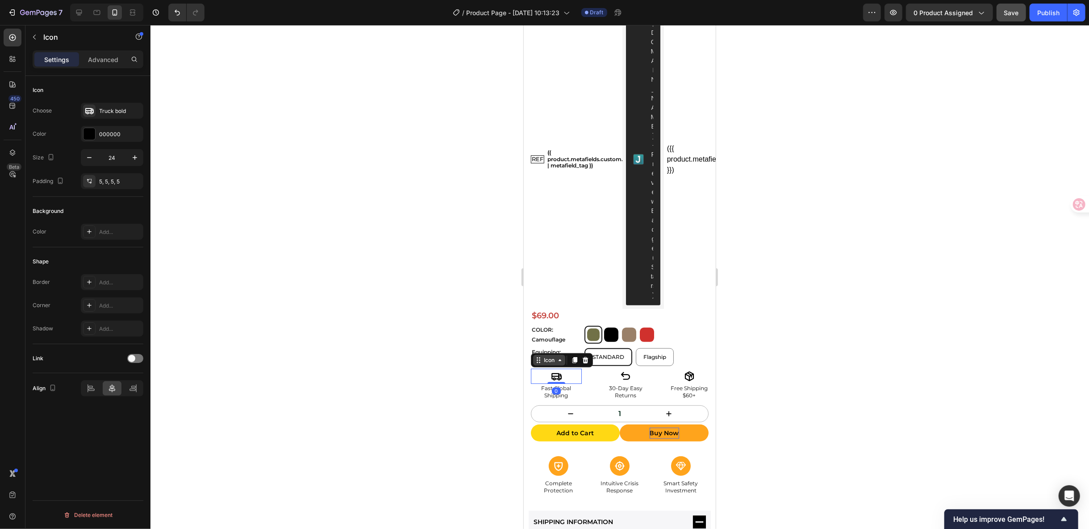
click at [539, 354] on div "Icon" at bounding box center [548, 359] width 32 height 11
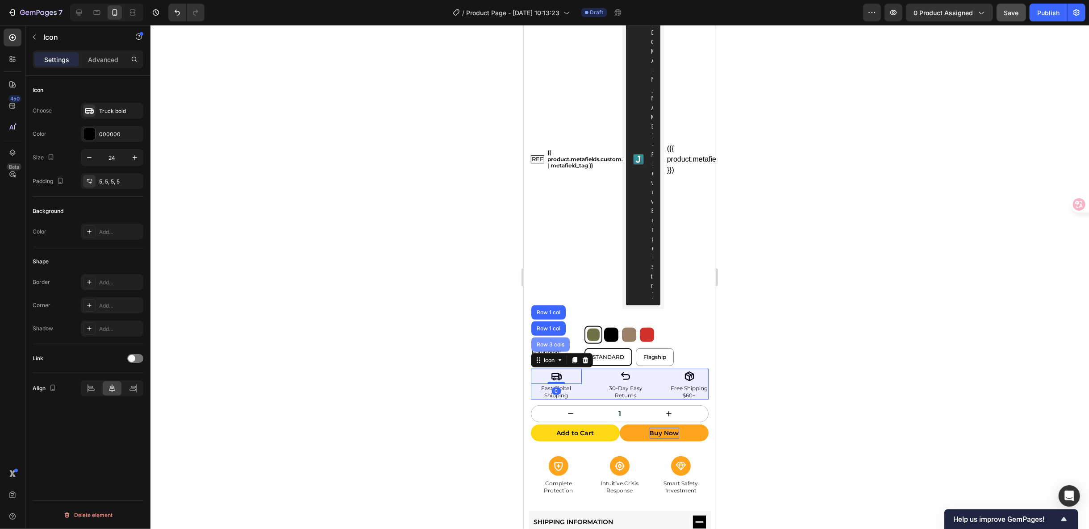
click at [550, 337] on div "Row 3 cols" at bounding box center [550, 344] width 38 height 14
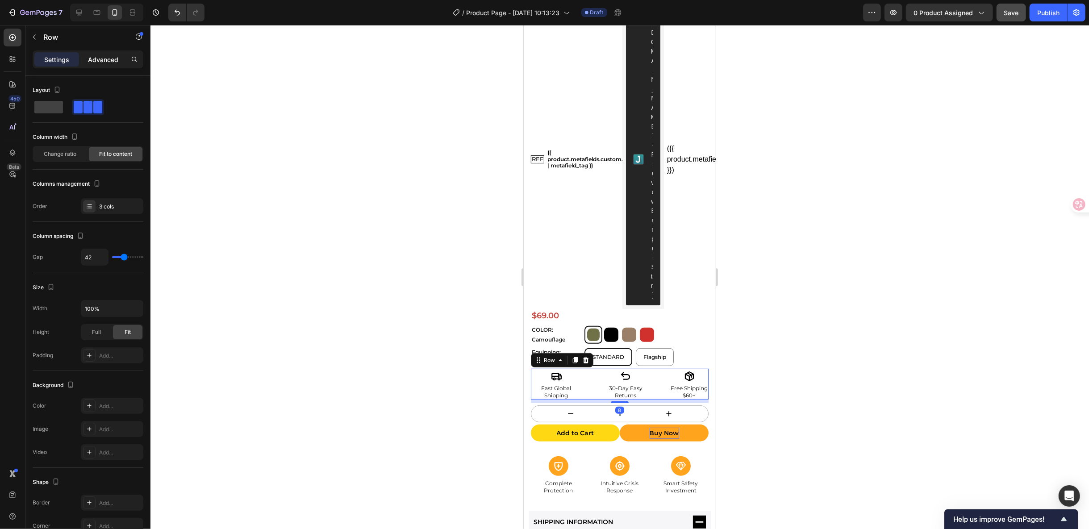
click at [107, 61] on p "Advanced" at bounding box center [103, 59] width 30 height 9
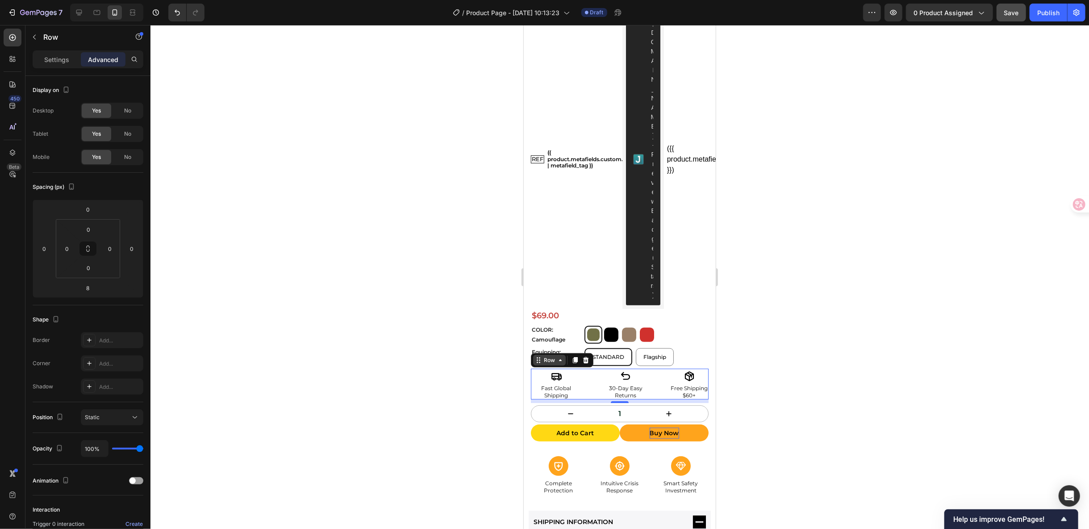
click at [543, 356] on div "Row" at bounding box center [548, 360] width 15 height 8
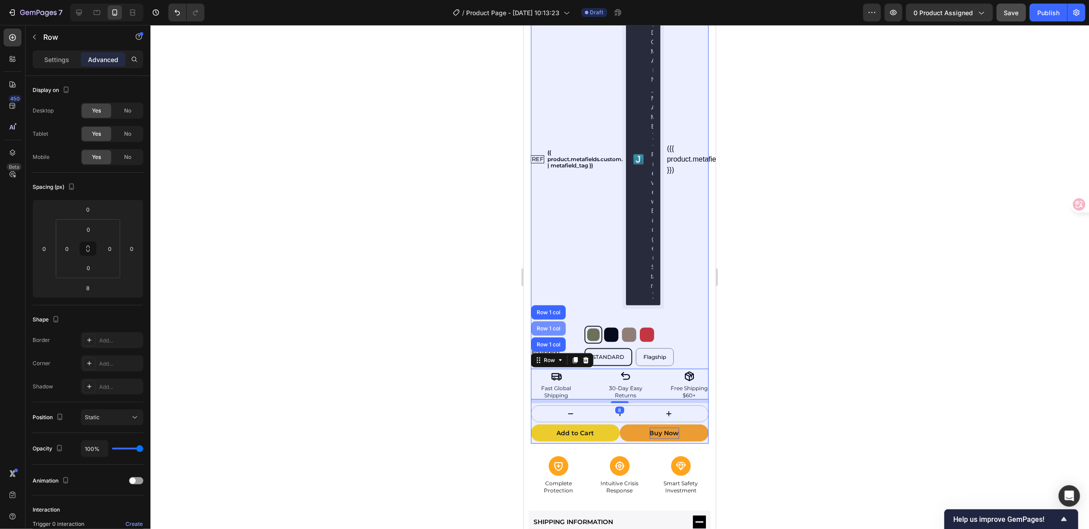
click at [551, 325] on div "Row 1 col" at bounding box center [547, 327] width 27 height 5
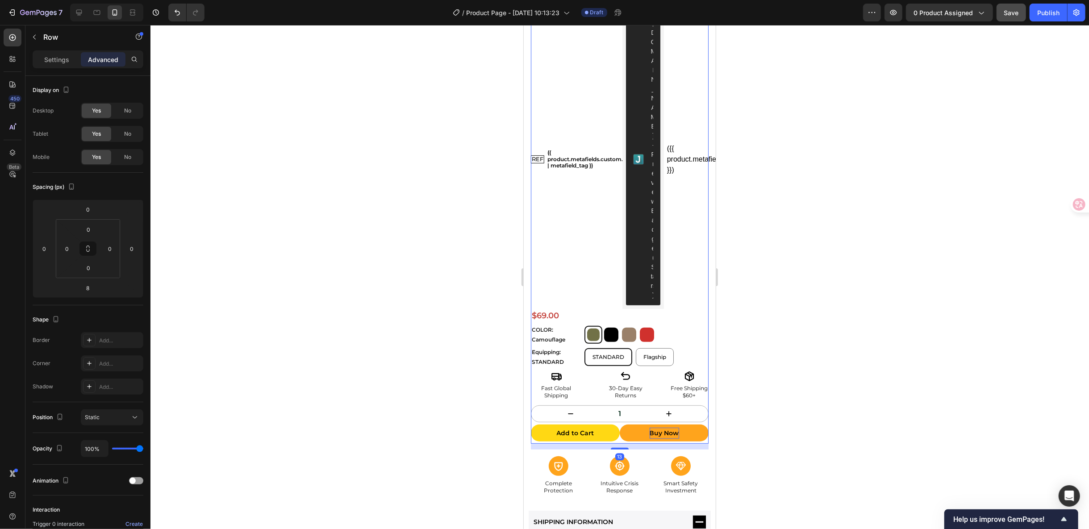
scroll to position [101, 0]
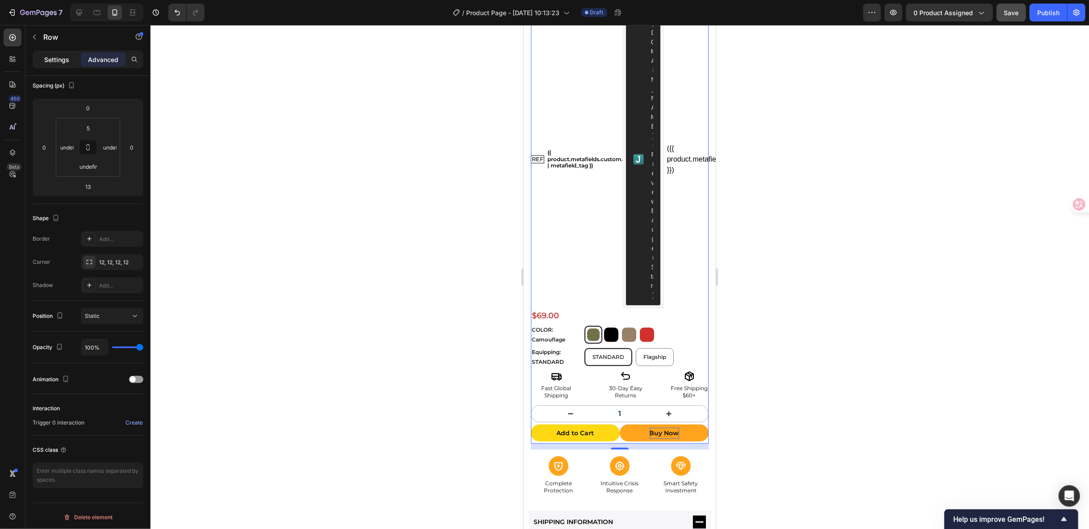
click at [66, 56] on p "Settings" at bounding box center [56, 59] width 25 height 9
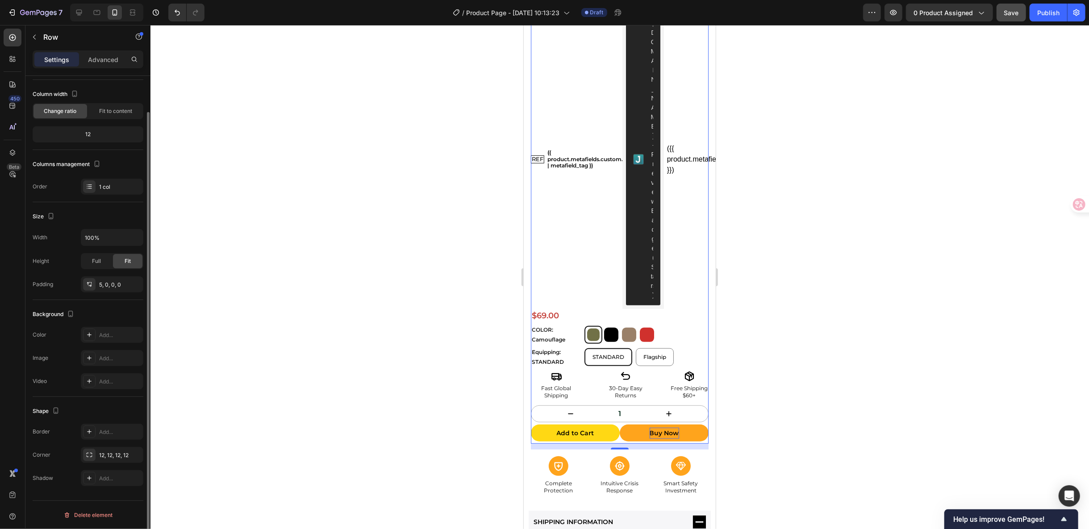
scroll to position [41, 0]
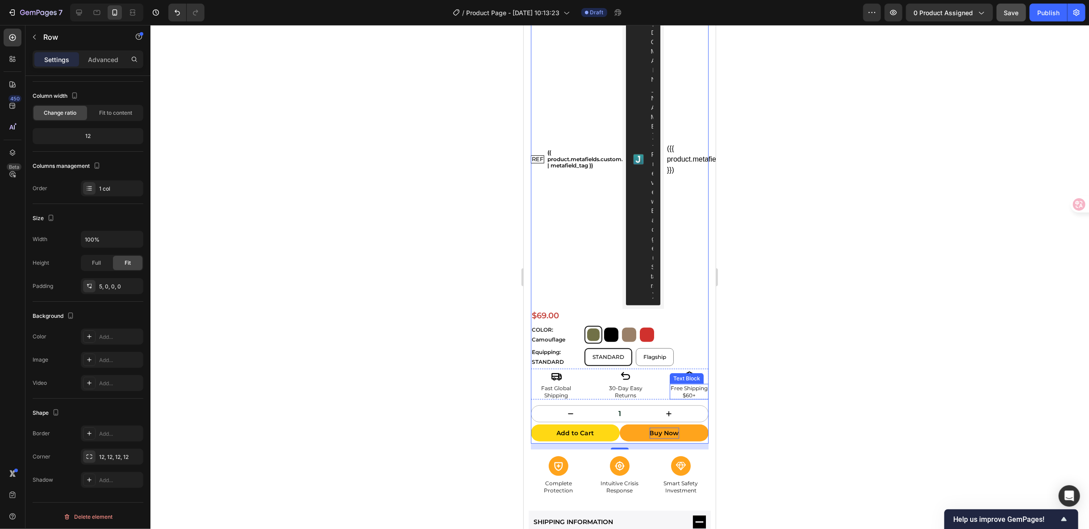
click at [692, 384] on p "Free Shipping" at bounding box center [688, 387] width 37 height 7
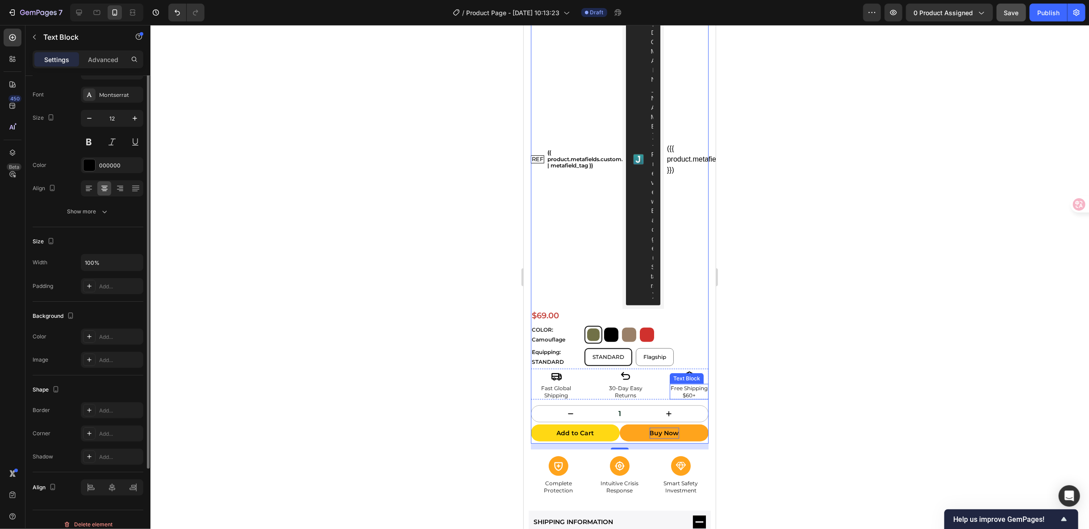
scroll to position [0, 0]
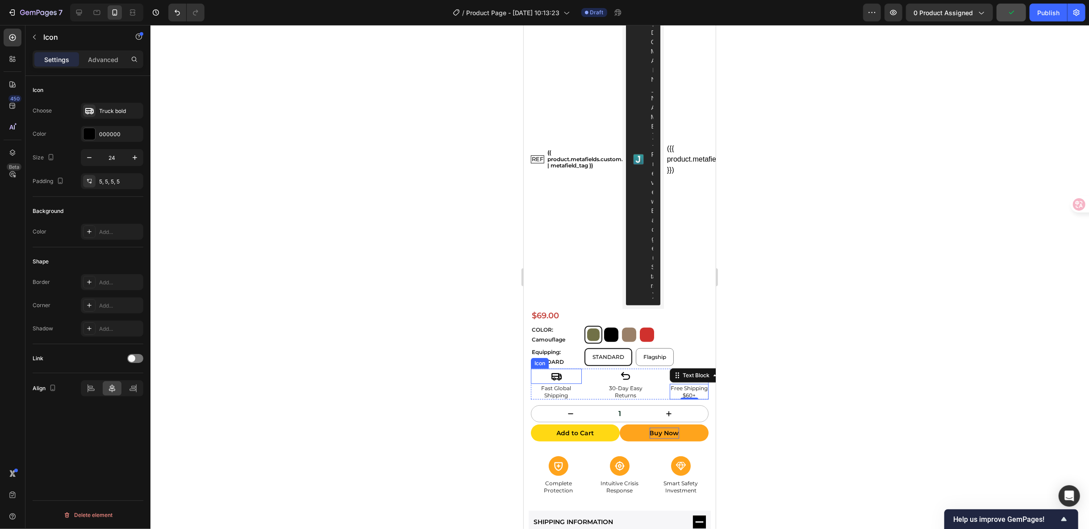
click at [540, 357] on div "Icon" at bounding box center [539, 362] width 18 height 11
click at [540, 356] on icon at bounding box center [537, 359] width 7 height 7
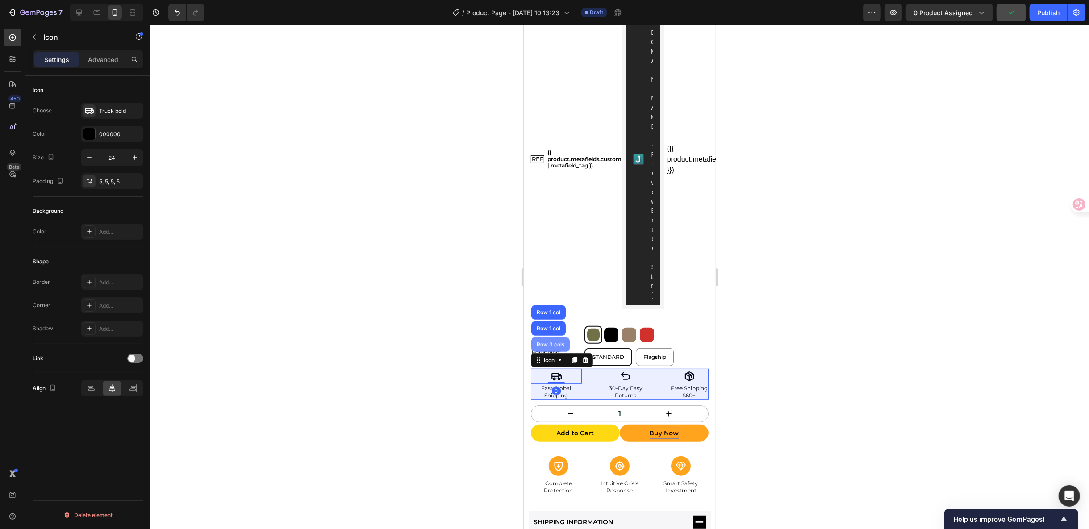
click at [539, 337] on div "Row 3 cols" at bounding box center [550, 344] width 38 height 14
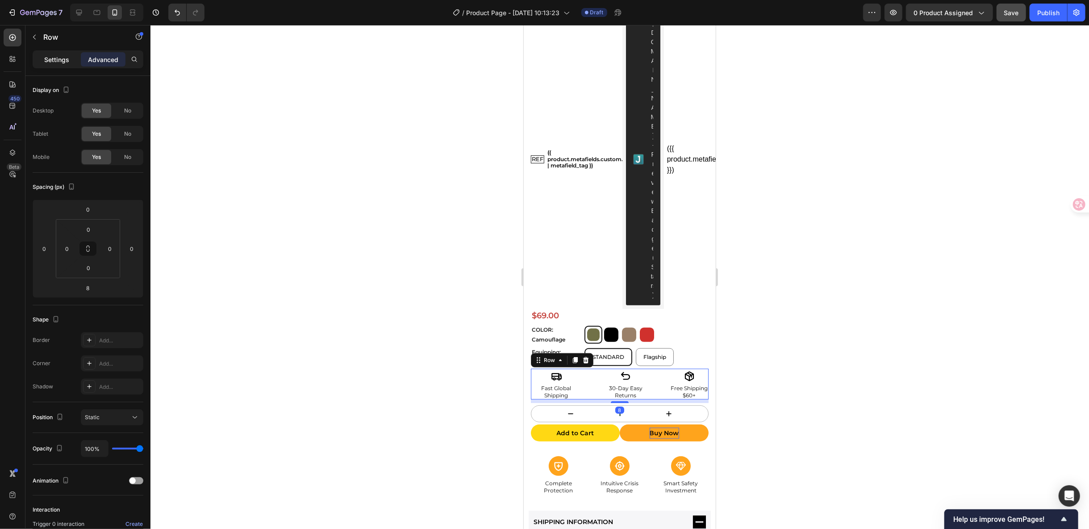
click at [62, 59] on p "Settings" at bounding box center [56, 59] width 25 height 9
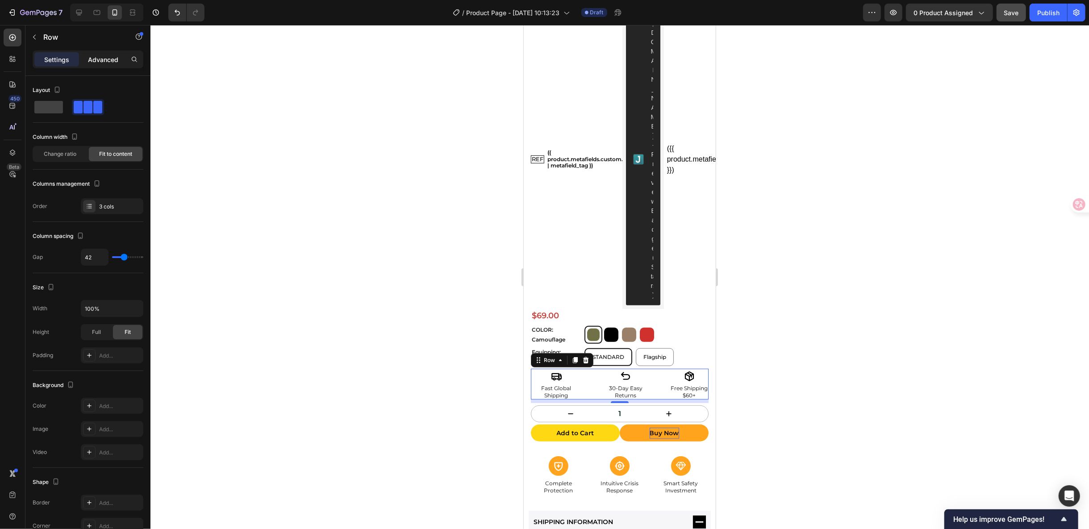
click at [112, 60] on p "Advanced" at bounding box center [103, 59] width 30 height 9
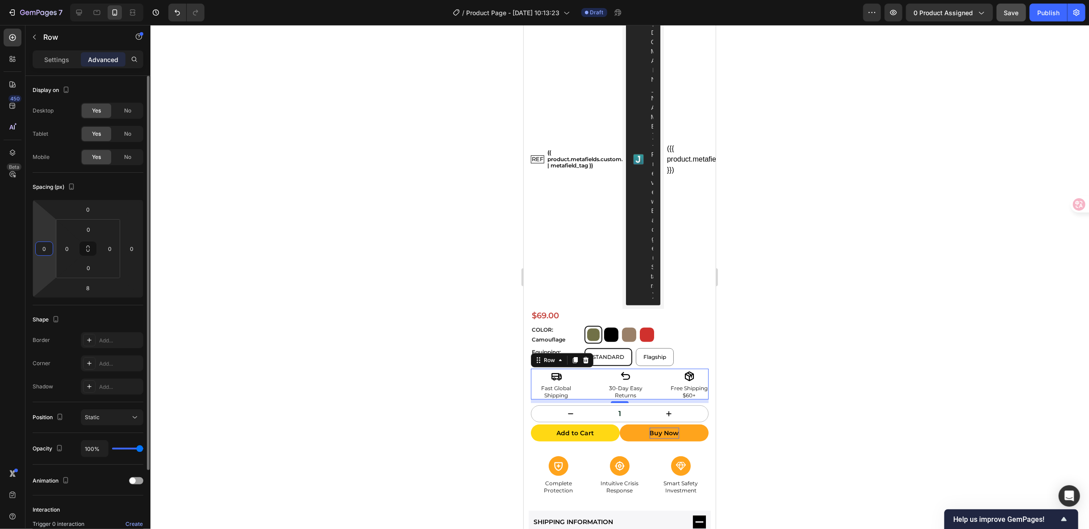
click at [46, 245] on input "0" at bounding box center [43, 248] width 13 height 13
type input "5"
click at [132, 245] on input "0" at bounding box center [131, 248] width 13 height 13
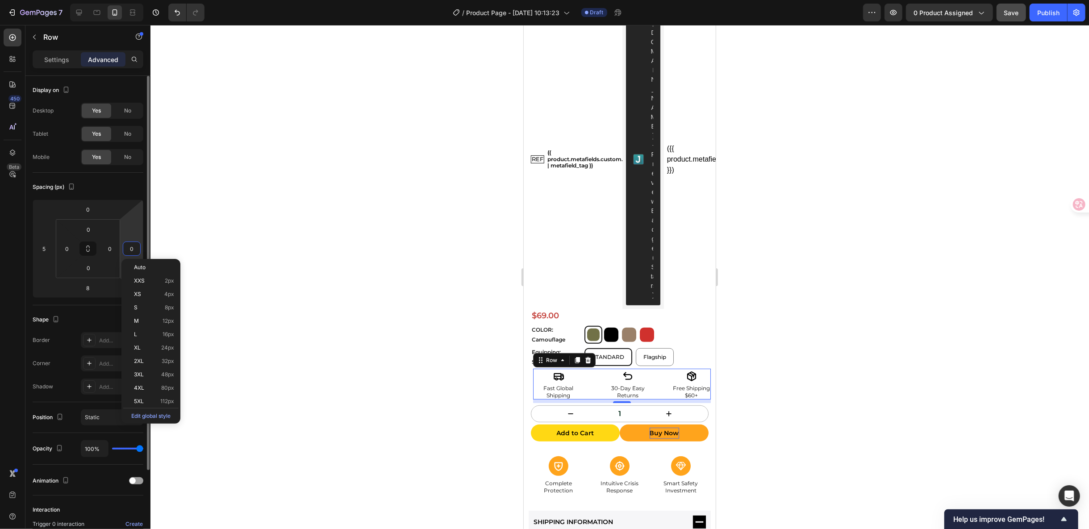
type input "5"
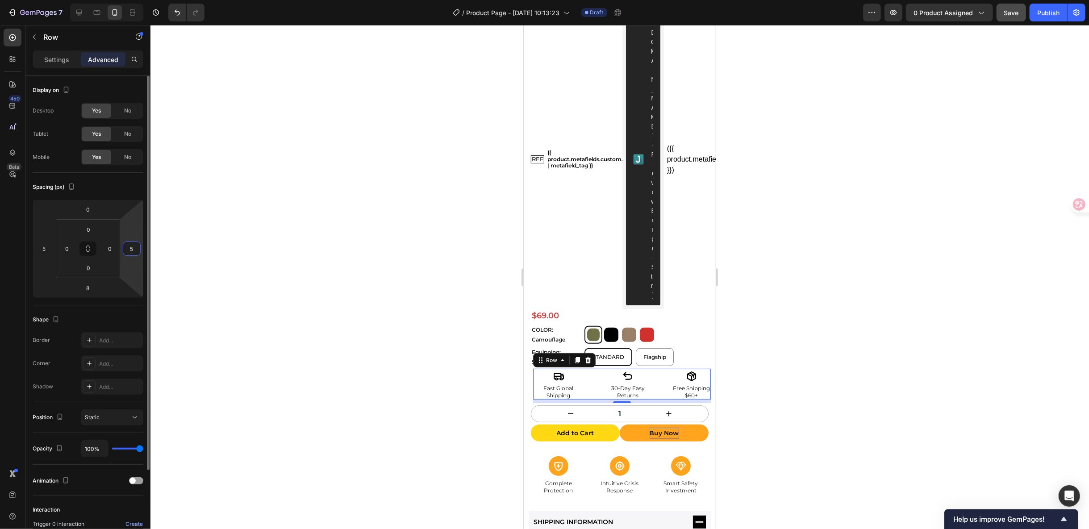
click at [129, 245] on input "5" at bounding box center [131, 248] width 13 height 13
type input "0"
click at [49, 247] on input "5" at bounding box center [43, 248] width 13 height 13
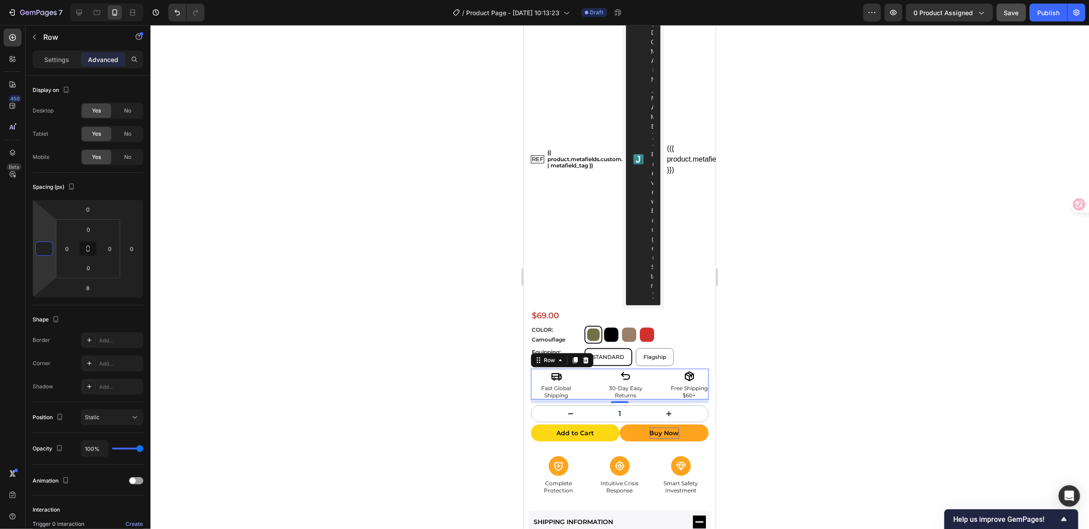
type input "0"
click at [863, 366] on div at bounding box center [619, 277] width 938 height 504
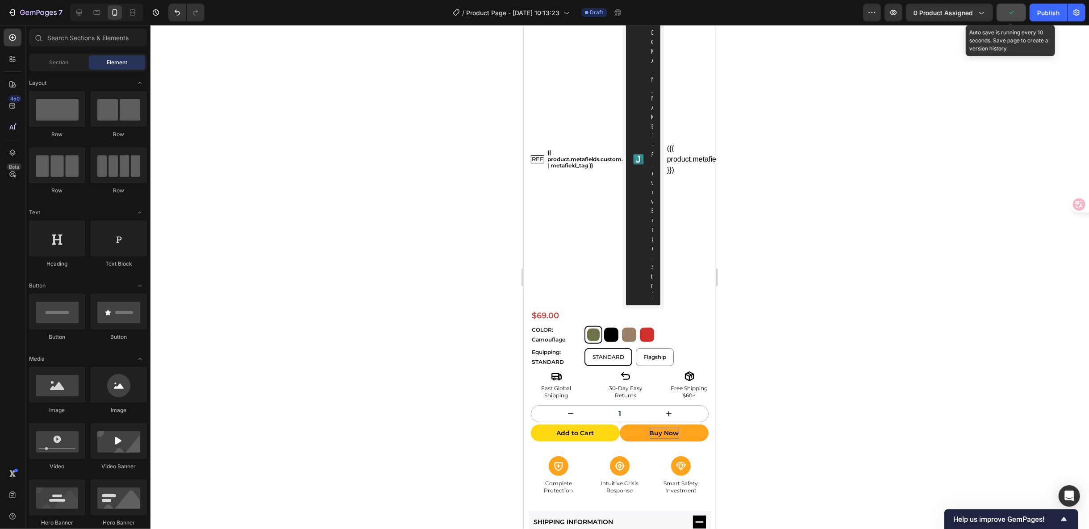
click at [1008, 15] on icon "button" at bounding box center [1010, 12] width 9 height 9
click at [1013, 18] on button "Save" at bounding box center [1010, 13] width 29 height 18
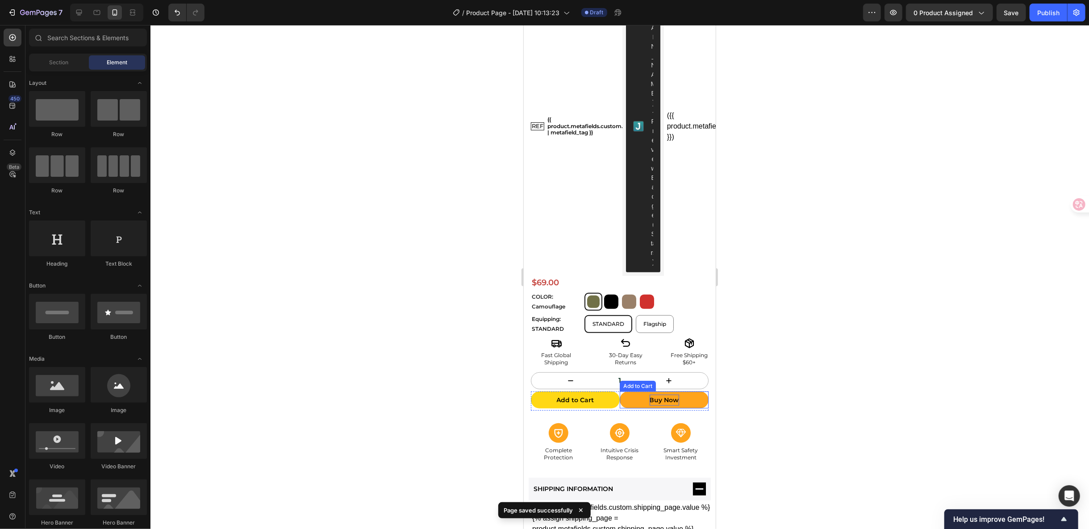
scroll to position [297, 0]
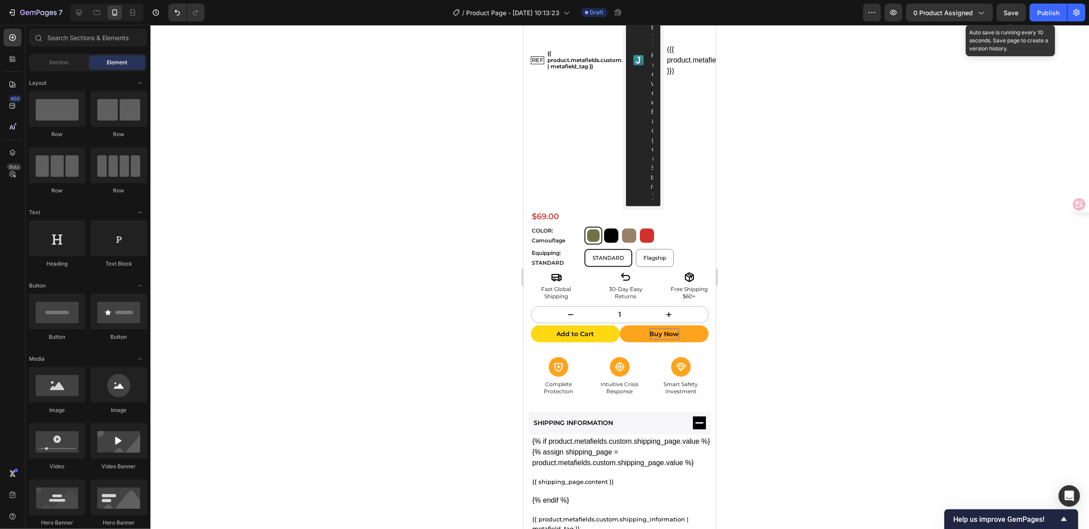
click at [1011, 14] on span "Save" at bounding box center [1011, 13] width 15 height 8
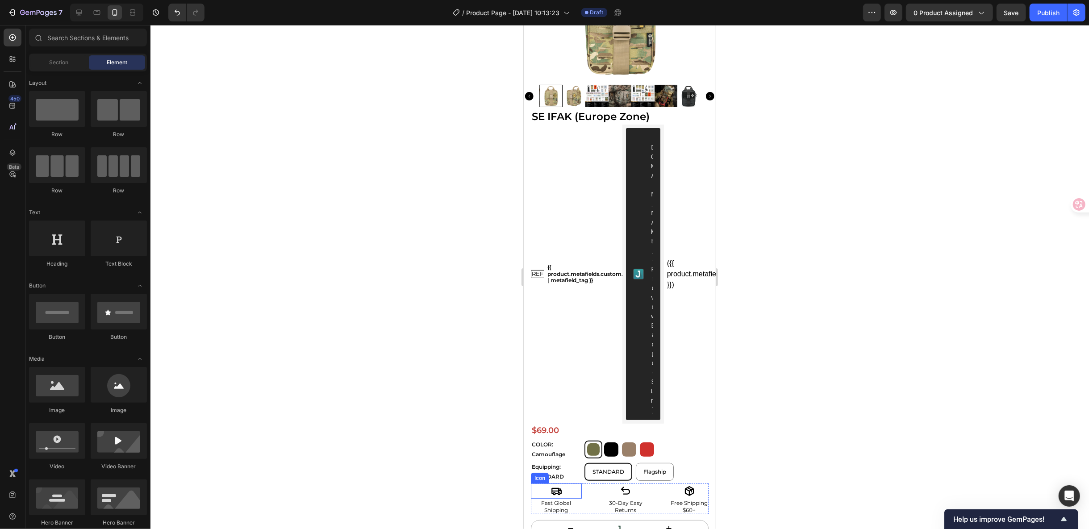
scroll to position [0, 0]
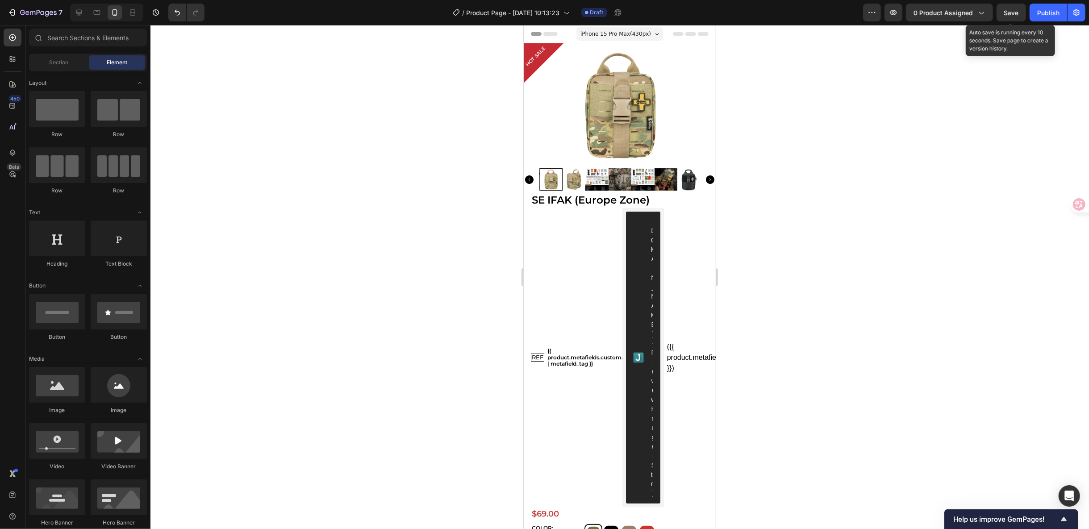
click at [1008, 14] on span "Save" at bounding box center [1011, 13] width 15 height 8
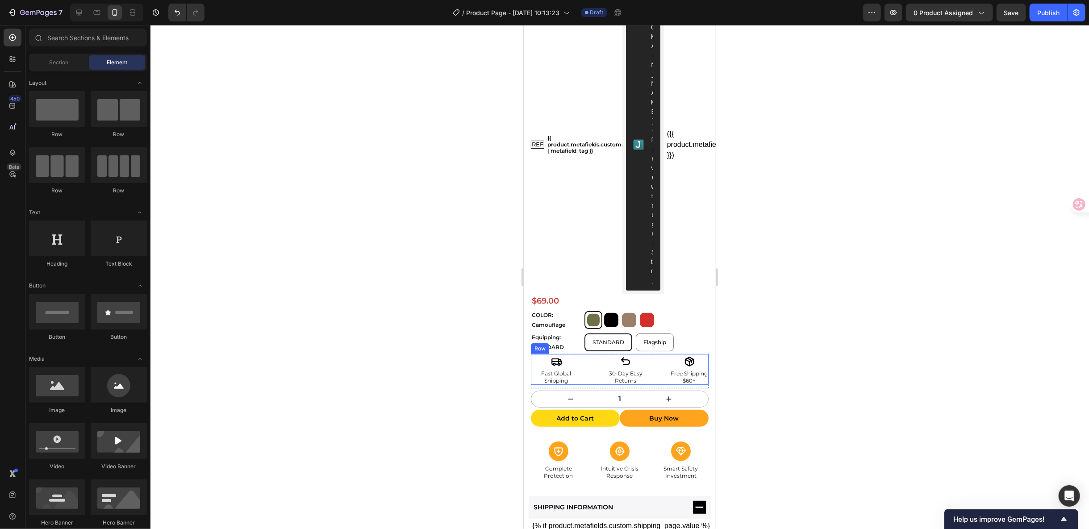
scroll to position [256, 0]
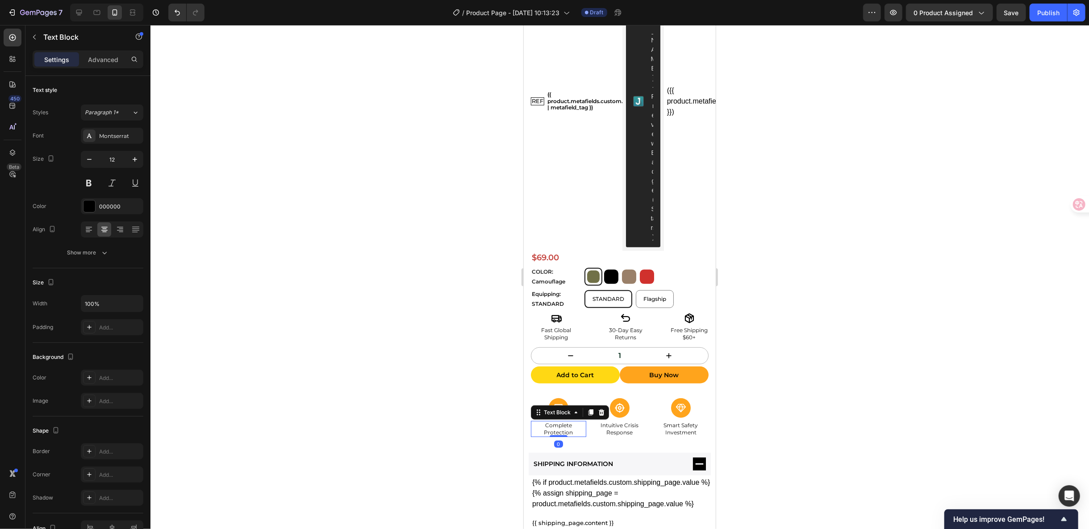
click at [556, 421] on p "Complete Protection" at bounding box center [558, 428] width 54 height 14
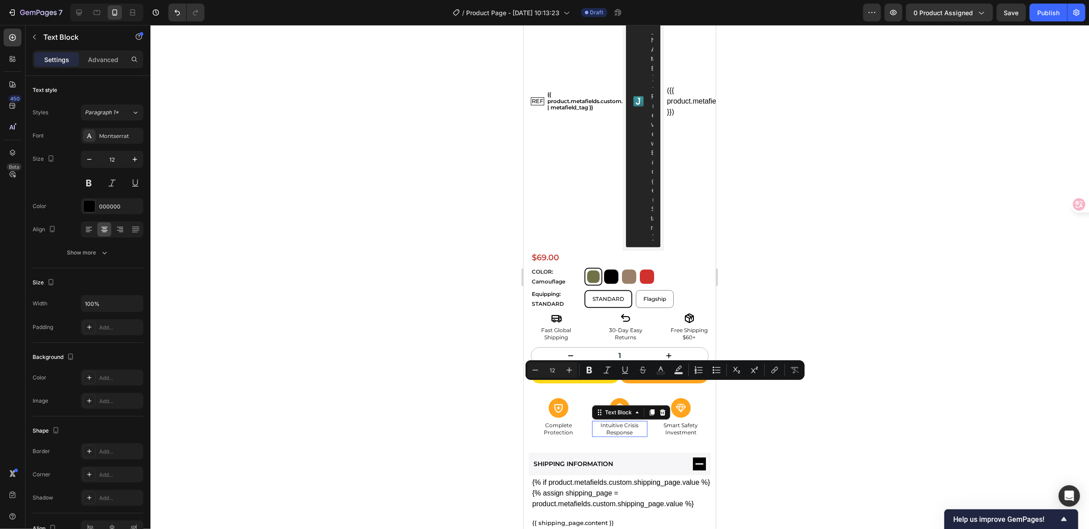
click at [622, 421] on p "Intuitive Crisis Response" at bounding box center [619, 428] width 54 height 14
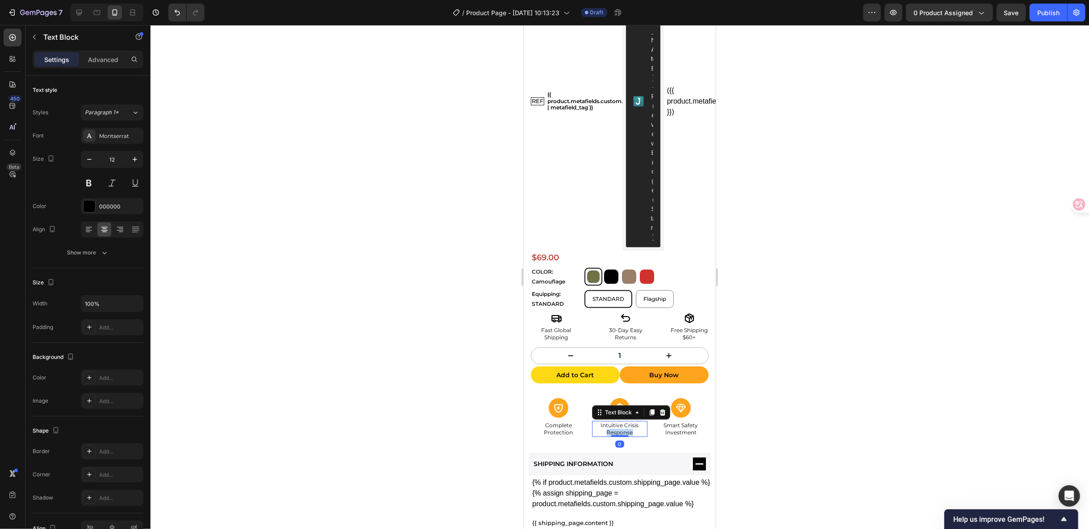
click at [622, 421] on p "Intuitive Crisis Response" at bounding box center [619, 428] width 54 height 14
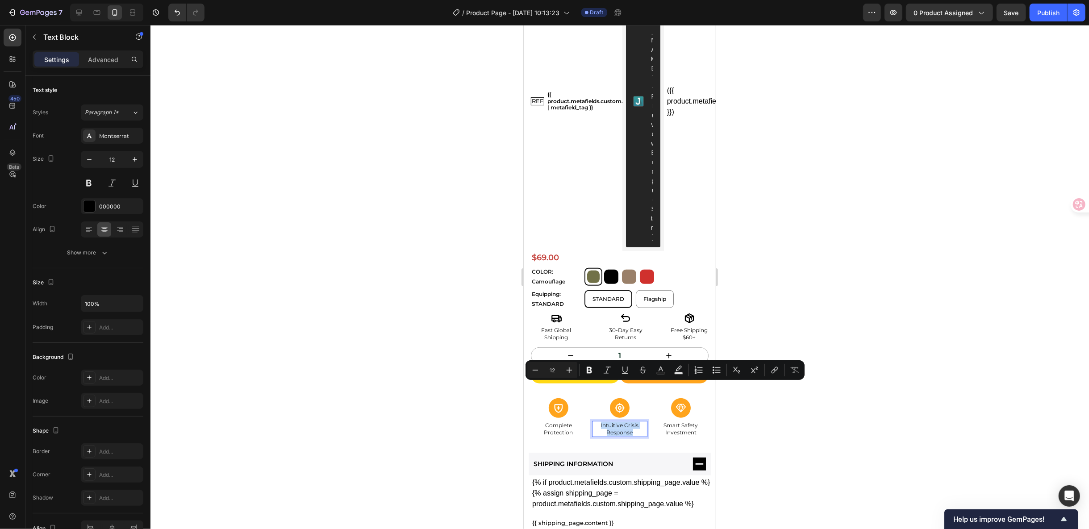
copy p "Intuitive Crisis Response"
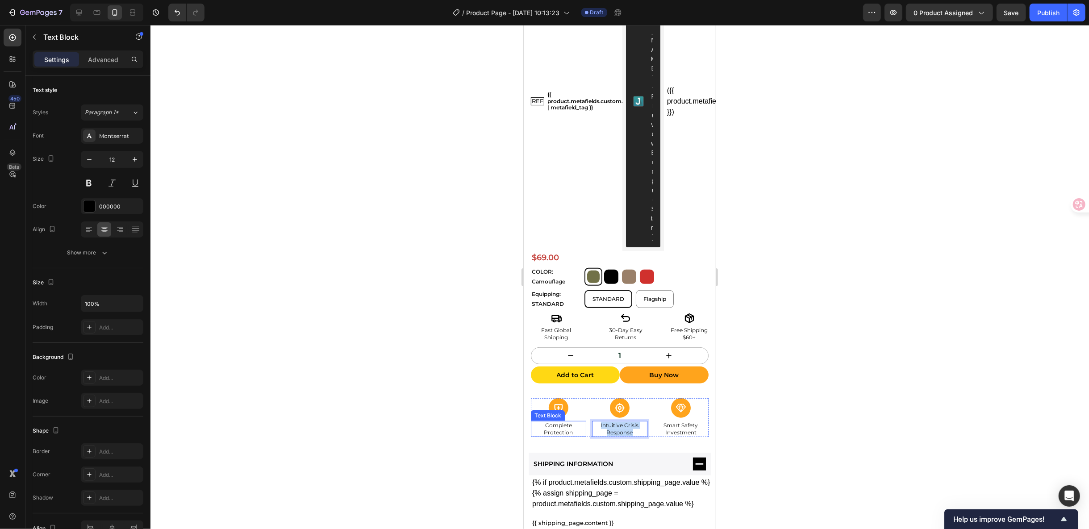
click at [561, 421] on p "Complete Protection" at bounding box center [558, 428] width 54 height 14
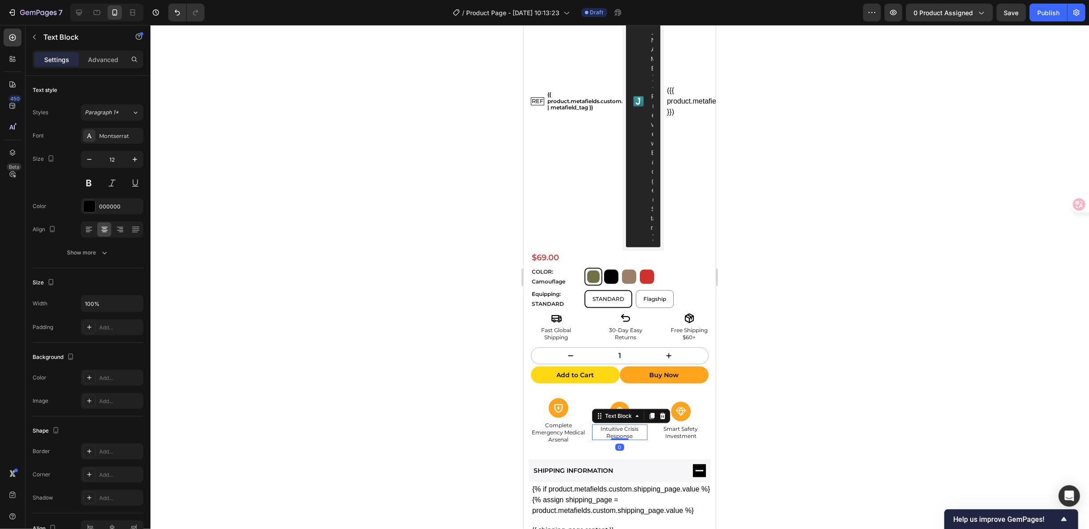
click at [616, 425] on p "Intuitive Crisis Response" at bounding box center [619, 432] width 54 height 14
click at [834, 395] on div at bounding box center [619, 277] width 938 height 504
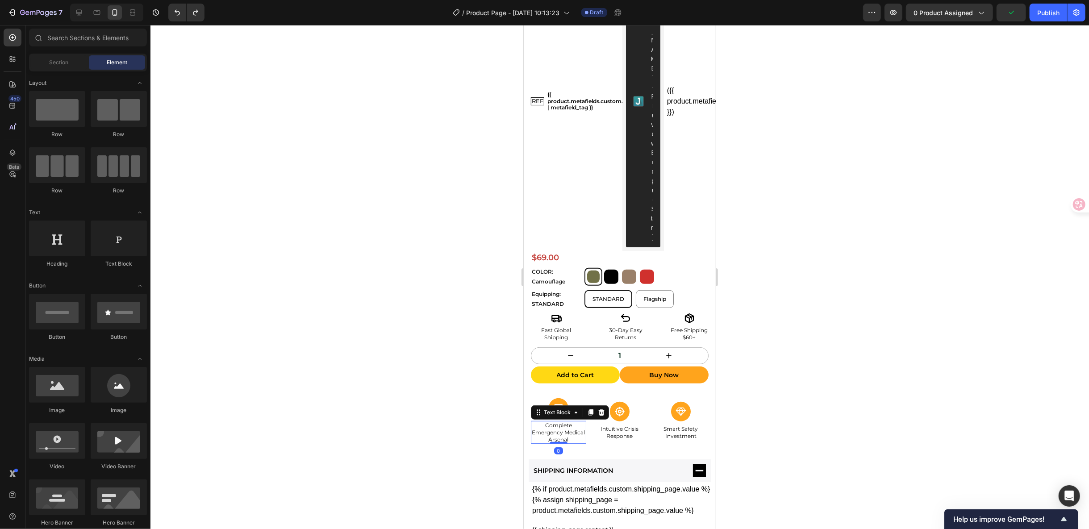
click at [554, 420] on div "Complete Emergency Medical Arsenal Text Block 0" at bounding box center [557, 431] width 55 height 23
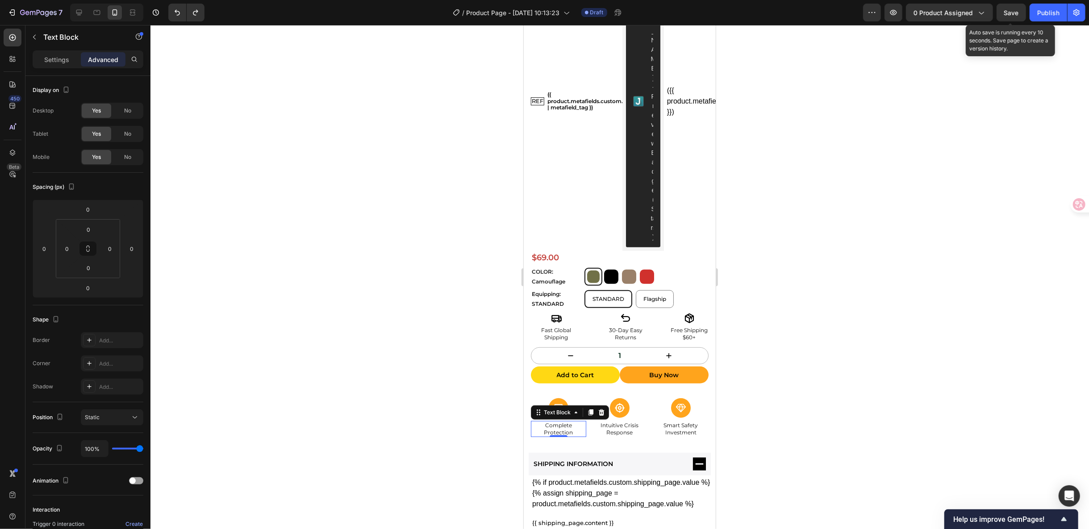
click at [1017, 9] on span "Save" at bounding box center [1011, 13] width 15 height 8
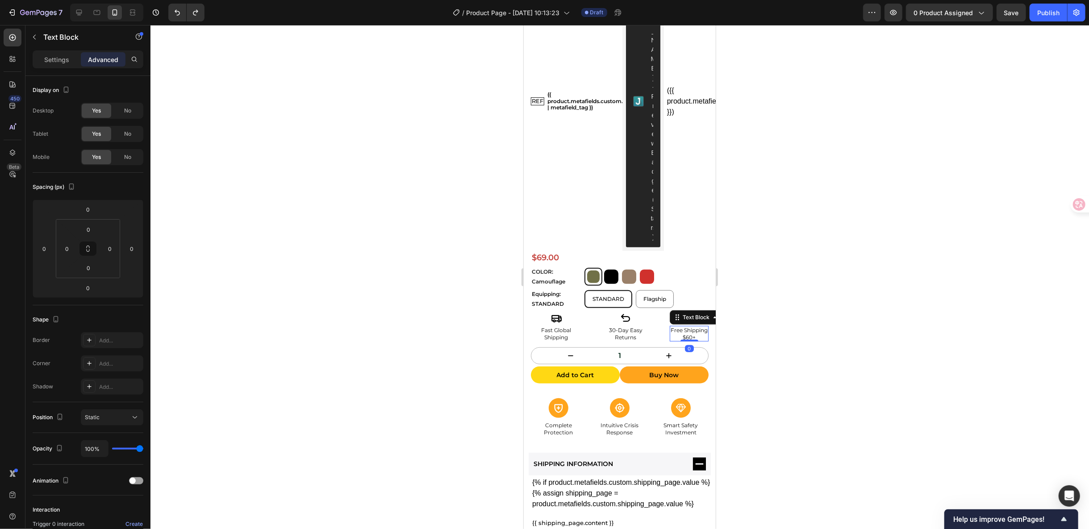
click at [679, 326] on p "Free Shipping" at bounding box center [688, 329] width 37 height 7
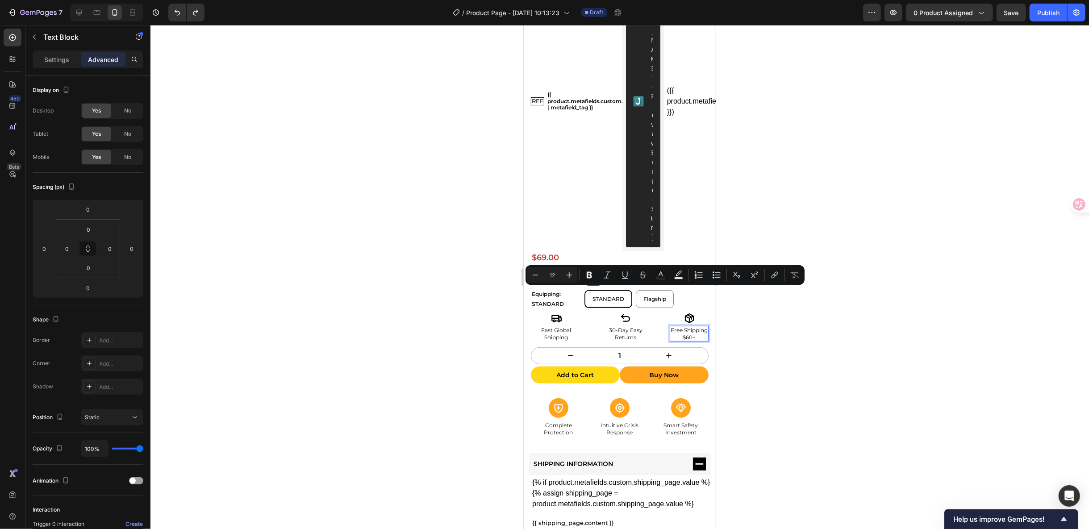
click at [670, 326] on p "Free Shipping" at bounding box center [688, 329] width 37 height 7
drag, startPoint x: 663, startPoint y: 291, endPoint x: 702, endPoint y: 291, distance: 38.8
click at [702, 291] on div "SE IFAK (Europe Zone) Product Title REF Text Block {{ product.metafields.custom…" at bounding box center [619, 186] width 192 height 504
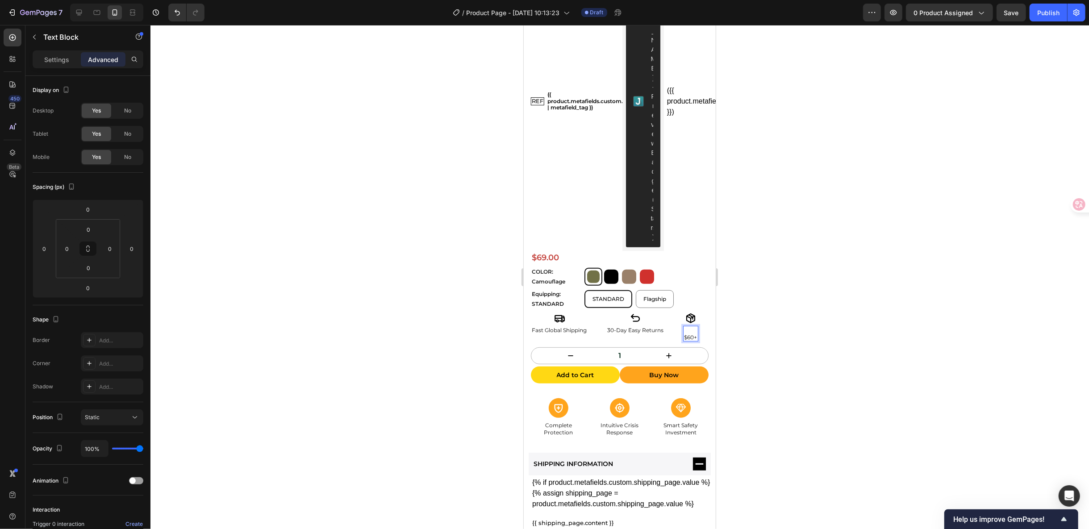
click at [684, 333] on p "$60+" at bounding box center [689, 336] width 13 height 7
click at [770, 303] on div at bounding box center [619, 277] width 938 height 504
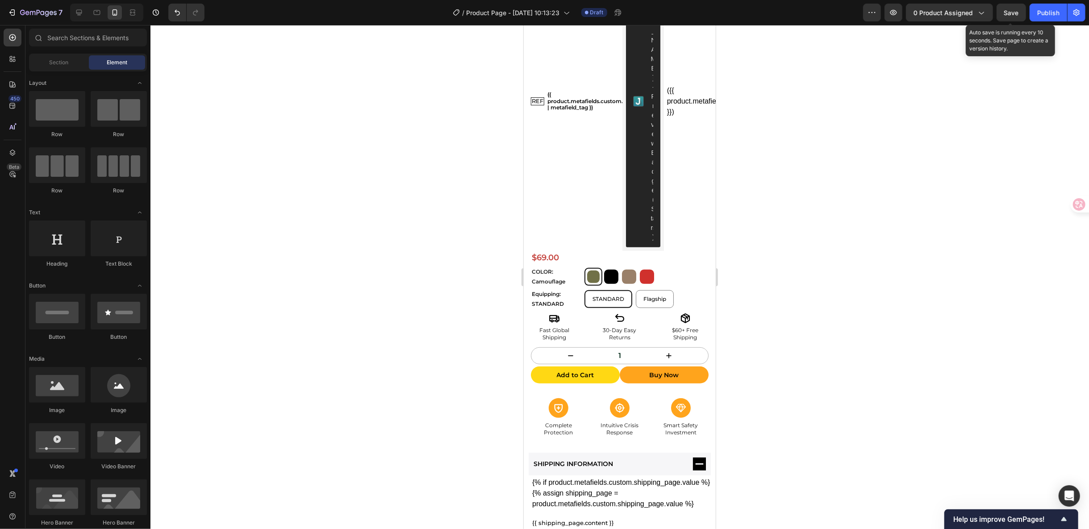
click at [1010, 11] on span "Save" at bounding box center [1011, 13] width 15 height 8
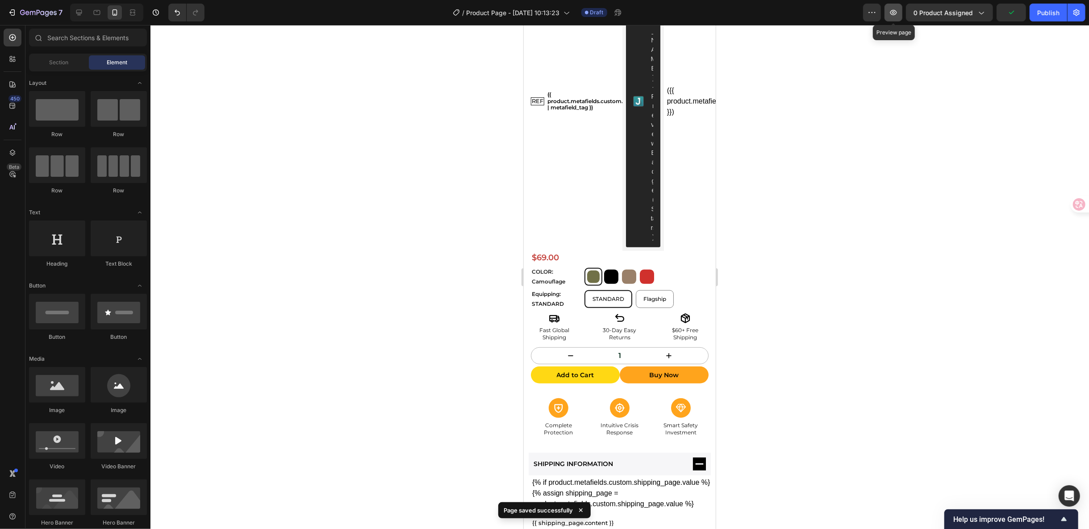
click at [899, 13] on button "button" at bounding box center [893, 13] width 18 height 18
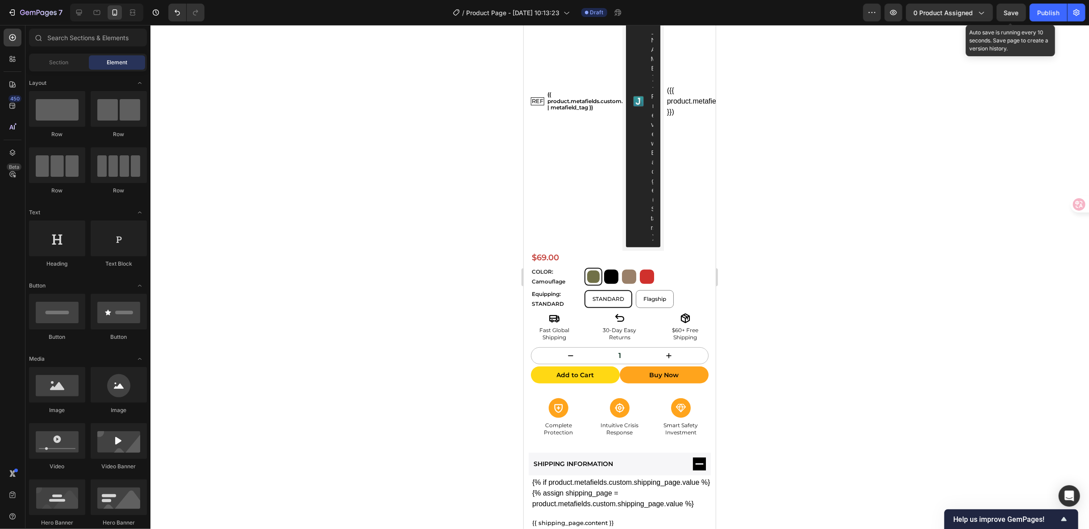
click at [1006, 9] on span "Save" at bounding box center [1011, 13] width 15 height 8
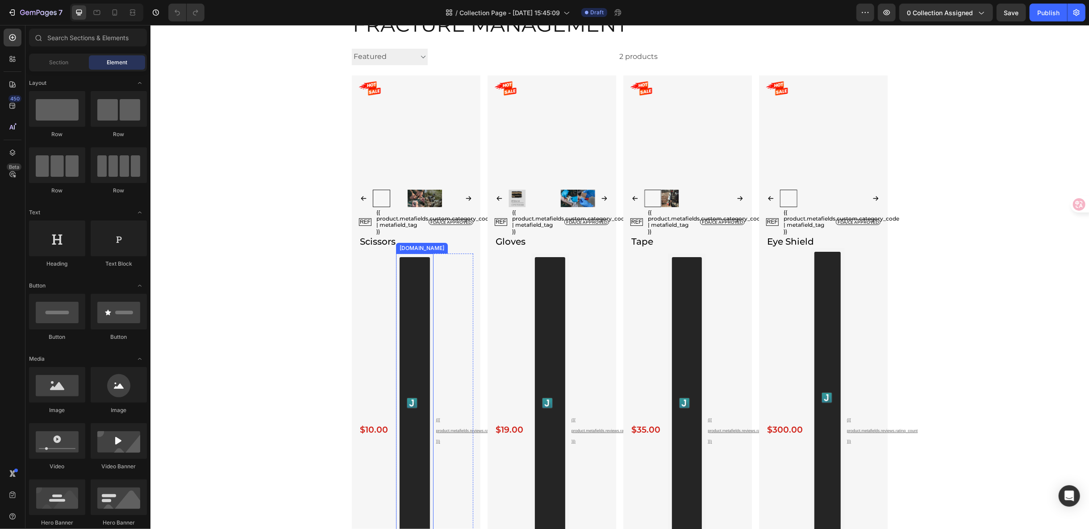
scroll to position [99, 0]
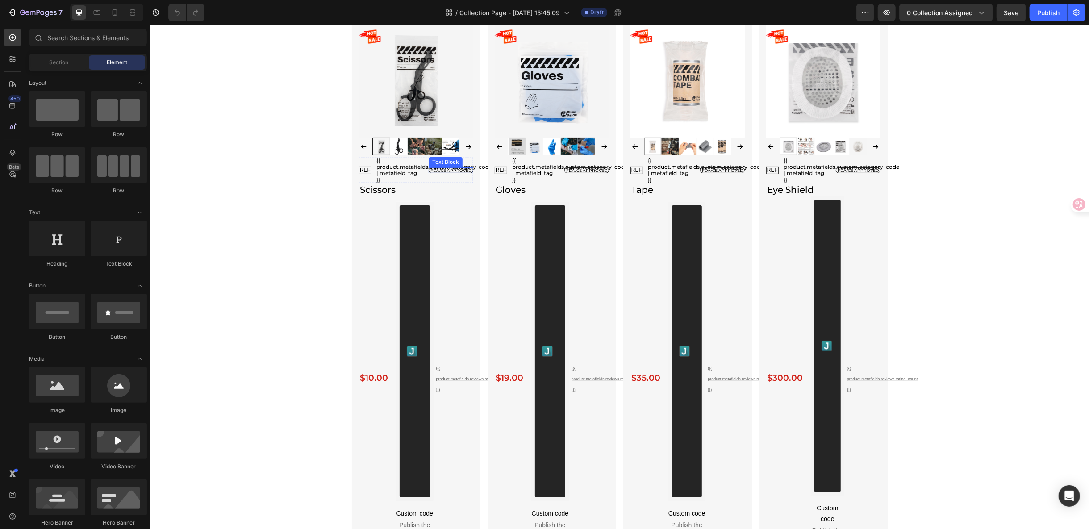
click at [449, 168] on p "FDA/CE APPROVED" at bounding box center [450, 169] width 41 height 5
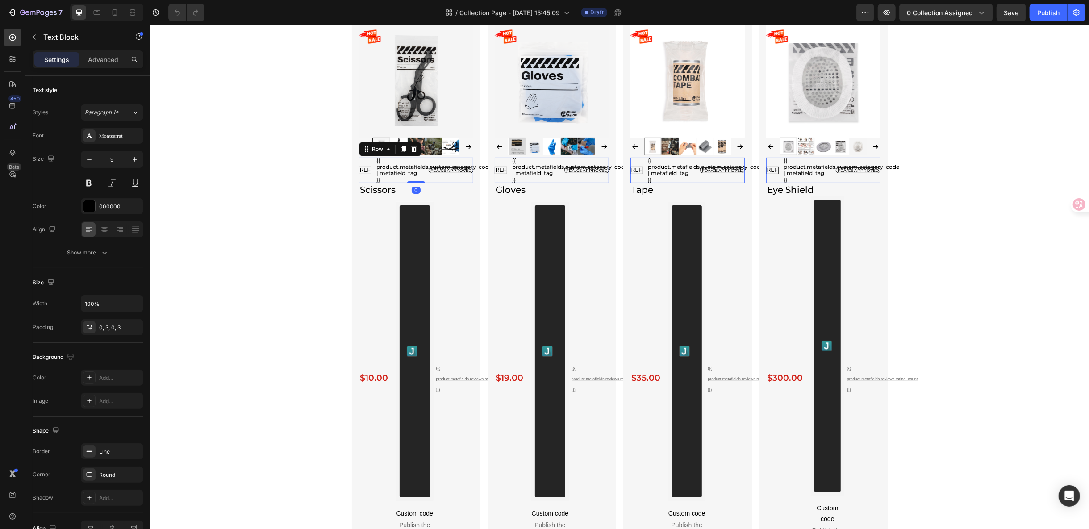
click at [446, 166] on div "FDA/CE APPROVED Text Block" at bounding box center [450, 170] width 45 height 26
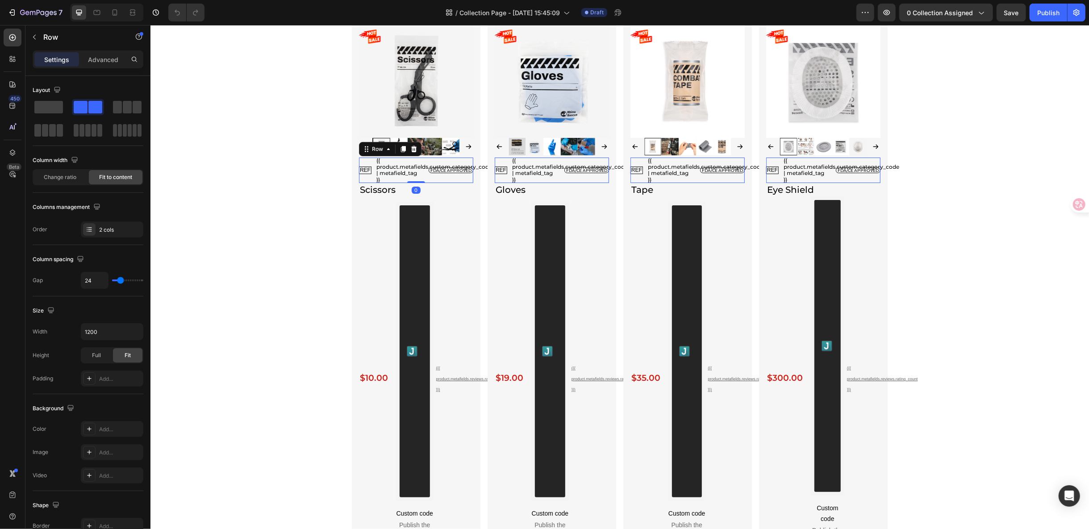
click at [446, 166] on div "FDA/CE APPROVED Text Block" at bounding box center [450, 170] width 45 height 26
click at [445, 168] on p "FDA/CE APPROVED" at bounding box center [450, 169] width 41 height 5
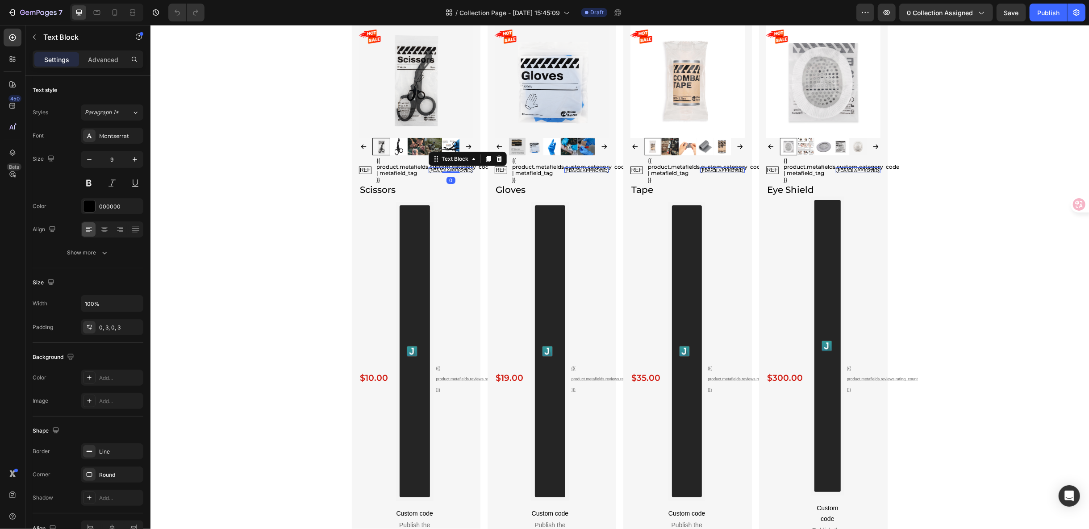
click at [450, 168] on p "FDA/CE APPROVED" at bounding box center [450, 169] width 41 height 5
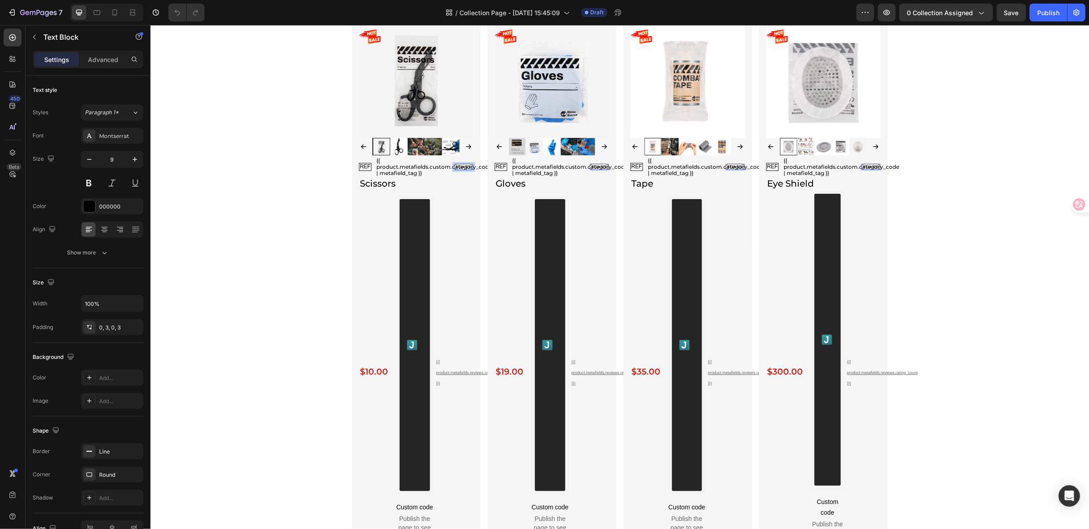
scroll to position [96, 0]
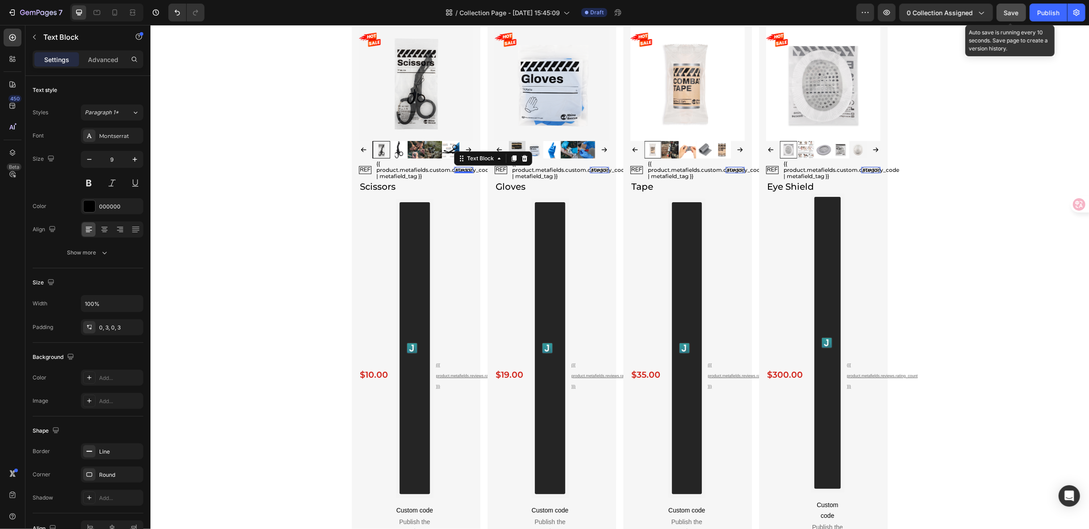
click at [1012, 15] on span "Save" at bounding box center [1011, 13] width 15 height 8
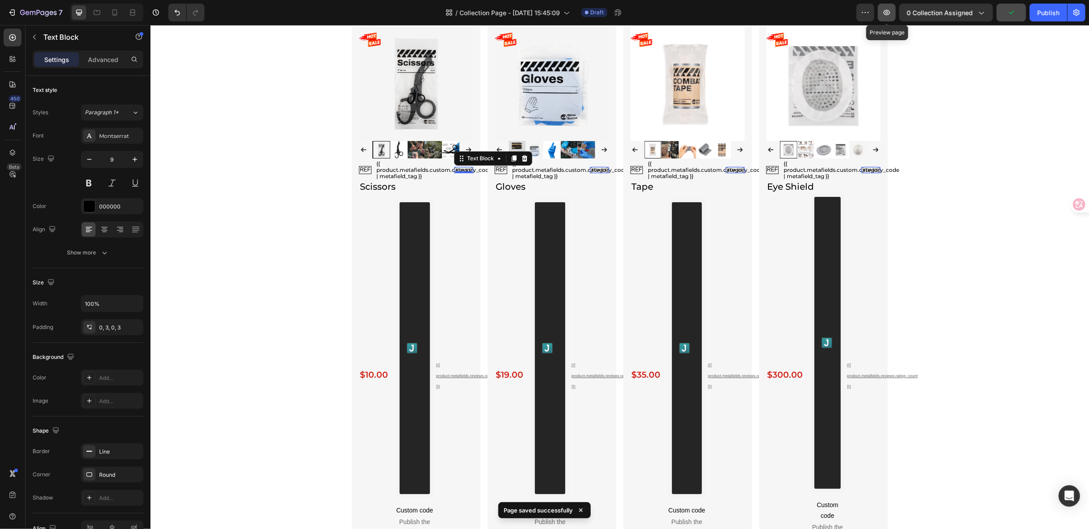
click at [882, 16] on button "button" at bounding box center [886, 13] width 18 height 18
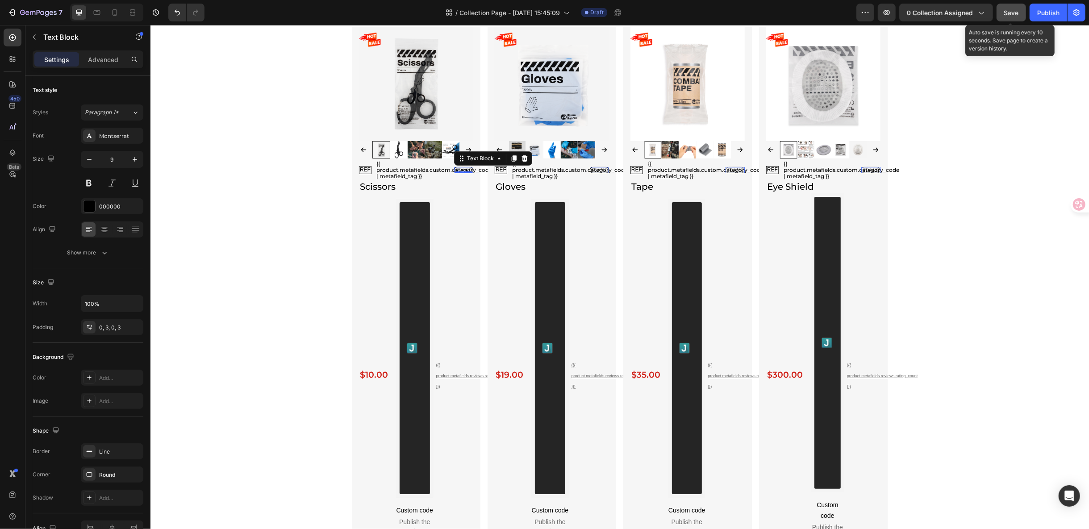
click at [1014, 9] on span "Save" at bounding box center [1011, 13] width 15 height 8
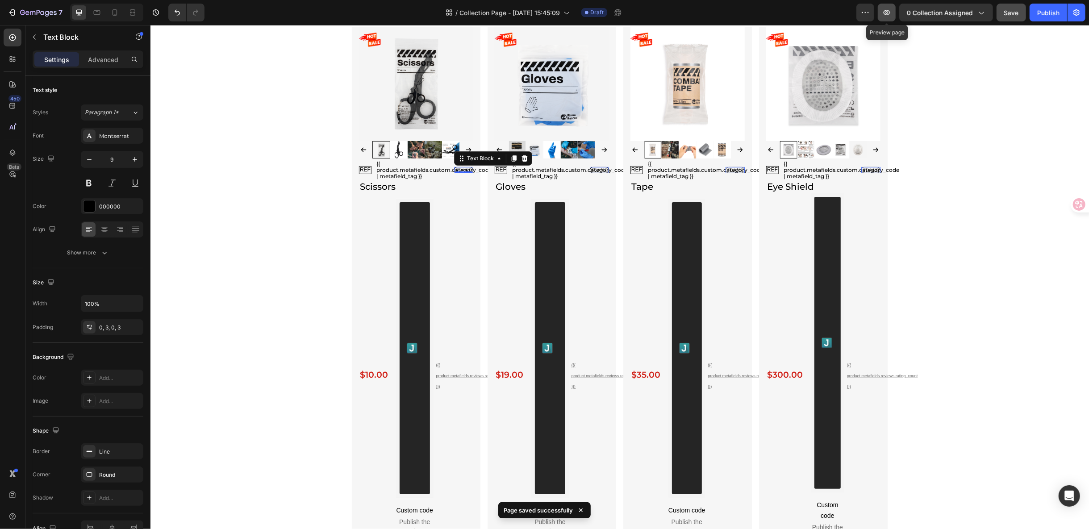
click at [891, 12] on icon "button" at bounding box center [886, 12] width 9 height 9
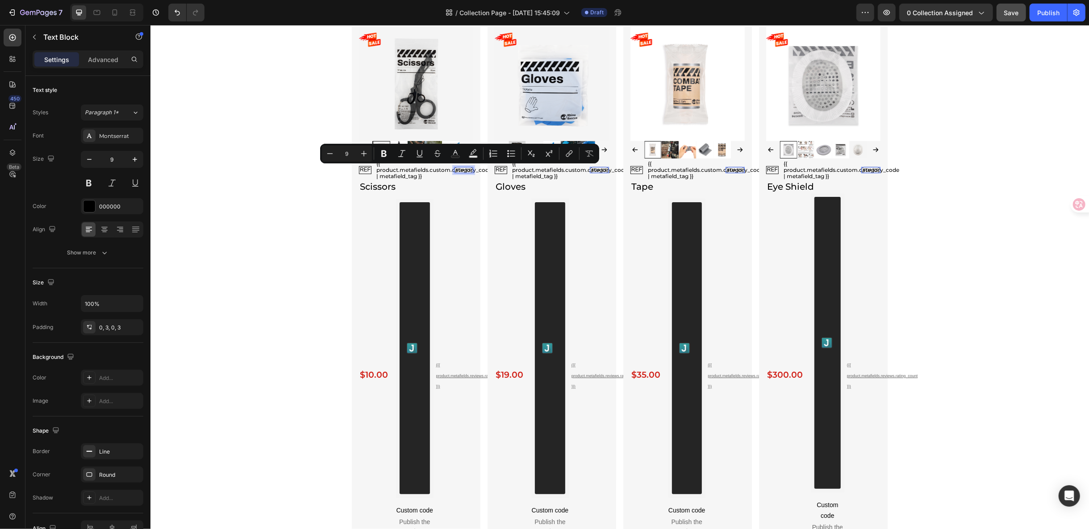
click at [458, 168] on p "FDA/CE" at bounding box center [463, 169] width 16 height 5
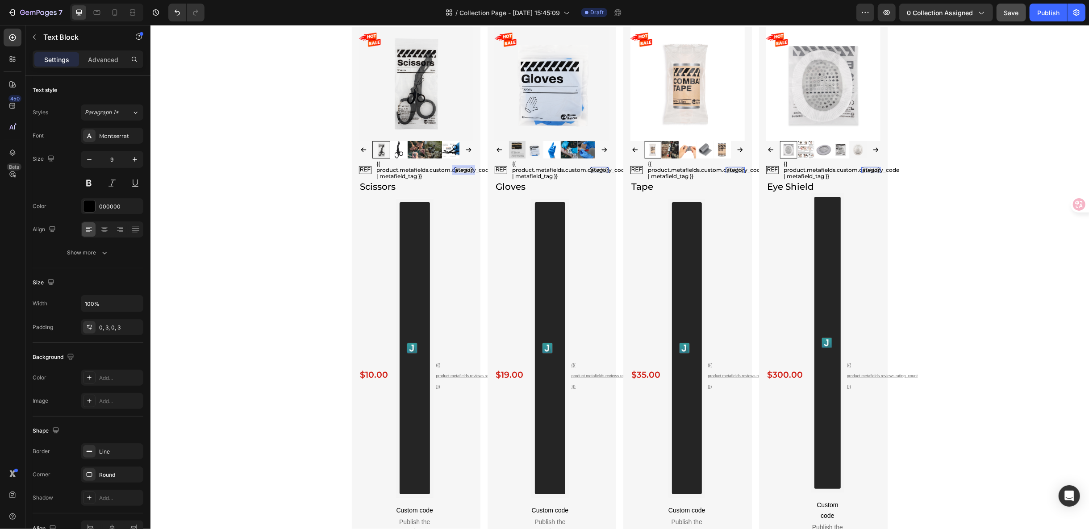
click at [461, 168] on p "FDA/CE" at bounding box center [463, 169] width 16 height 5
click at [900, 228] on div "FRACTURE MANAGEMENT Collection Title Sorting Best selling Featured Alphabetical…" at bounding box center [619, 530] width 938 height 1139
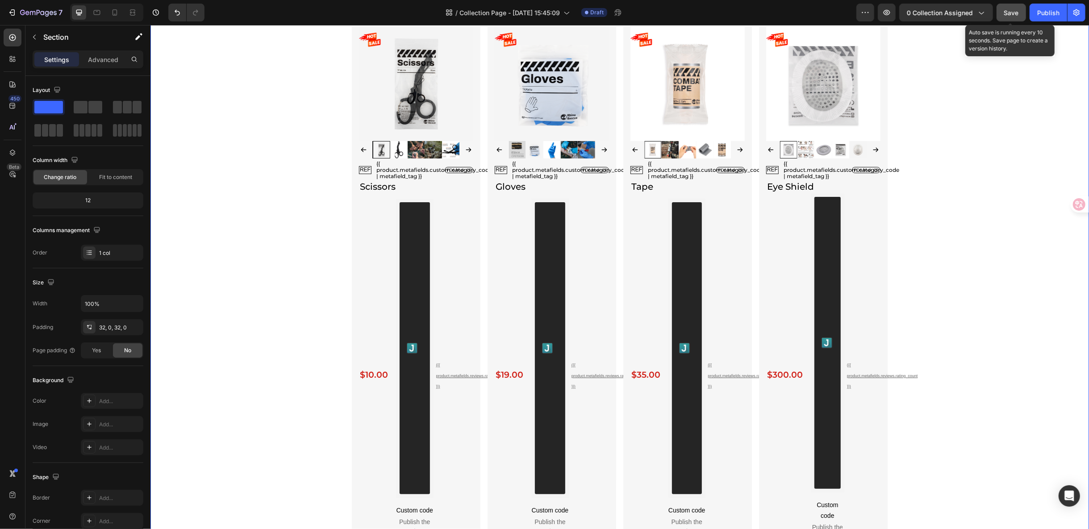
click at [1005, 9] on span "Save" at bounding box center [1011, 13] width 15 height 8
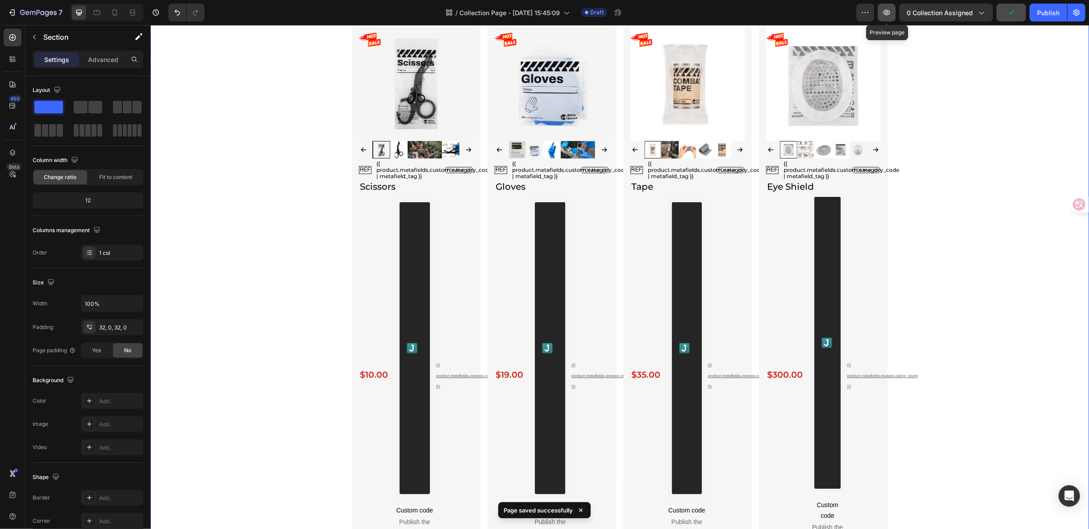
click at [891, 17] on icon "button" at bounding box center [886, 12] width 9 height 9
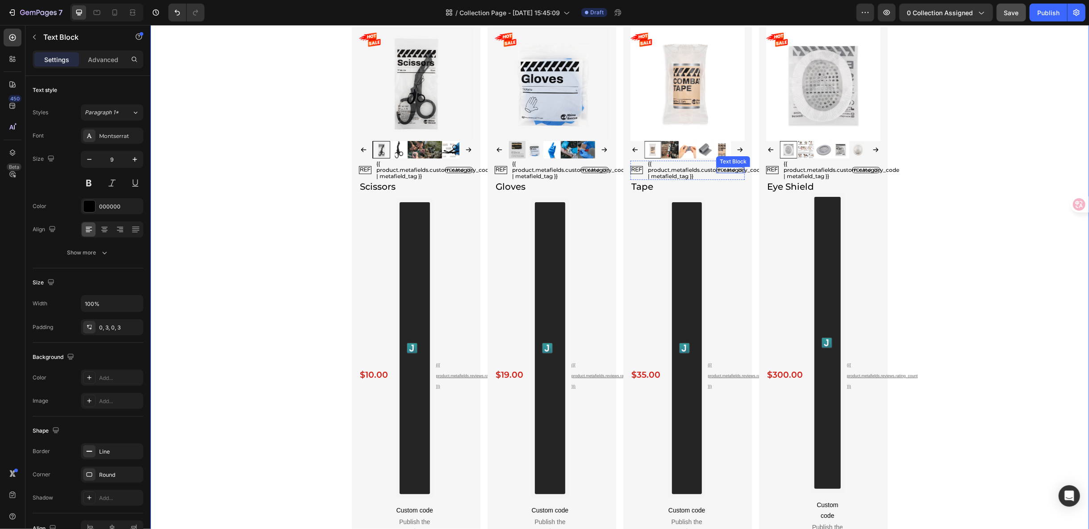
click at [723, 170] on p "FDA/mdr CE" at bounding box center [729, 169] width 25 height 5
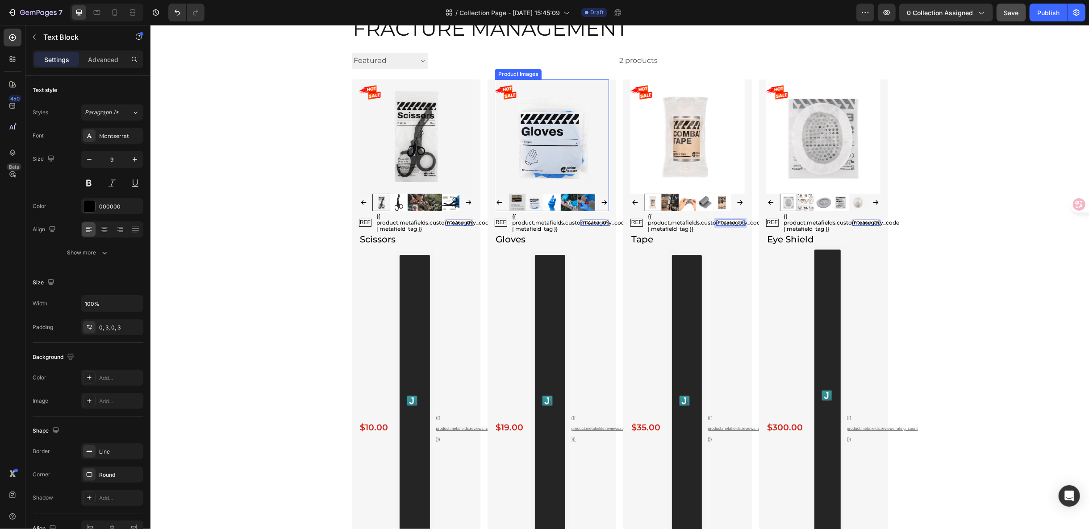
scroll to position [0, 0]
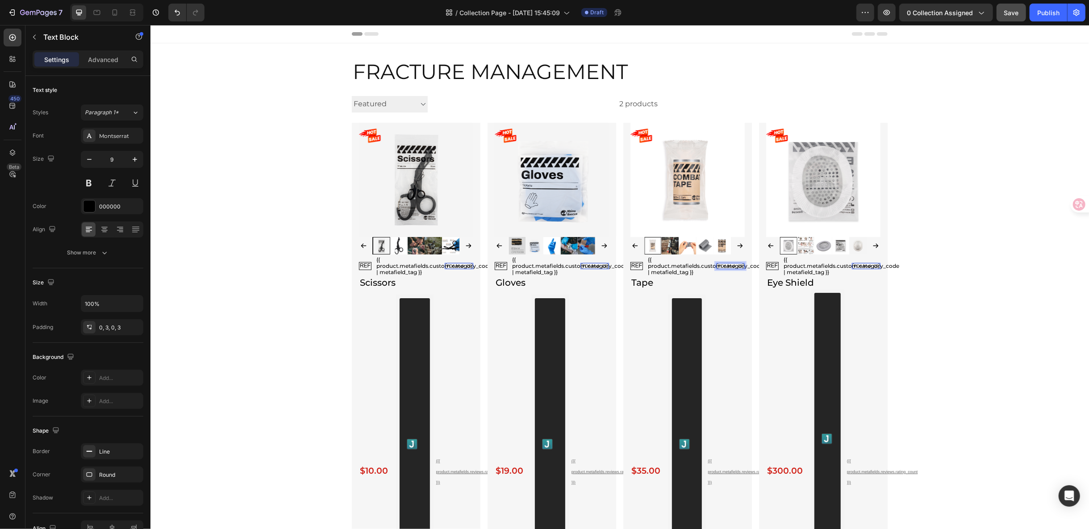
click at [737, 264] on p "FDA/mdr CE" at bounding box center [729, 265] width 25 height 5
click at [736, 264] on p "FDA/mdr CE" at bounding box center [729, 265] width 25 height 5
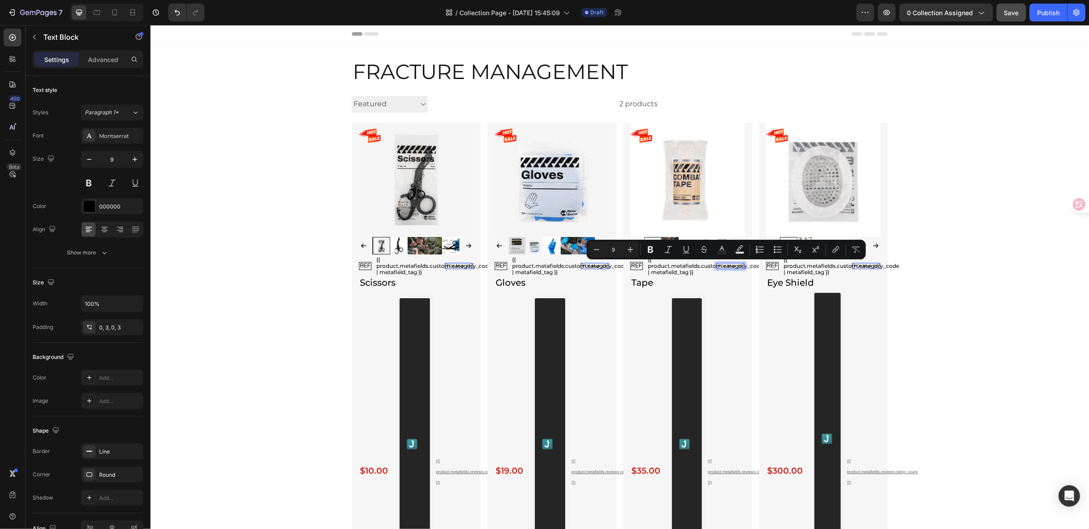
click at [732, 266] on p "FDA/mdr CE" at bounding box center [729, 265] width 25 height 5
drag, startPoint x: 733, startPoint y: 266, endPoint x: 723, endPoint y: 266, distance: 10.3
click at [723, 266] on p "FDA/mdr CE" at bounding box center [729, 265] width 25 height 5
click at [732, 265] on p "FDA/MDRCE" at bounding box center [729, 265] width 26 height 5
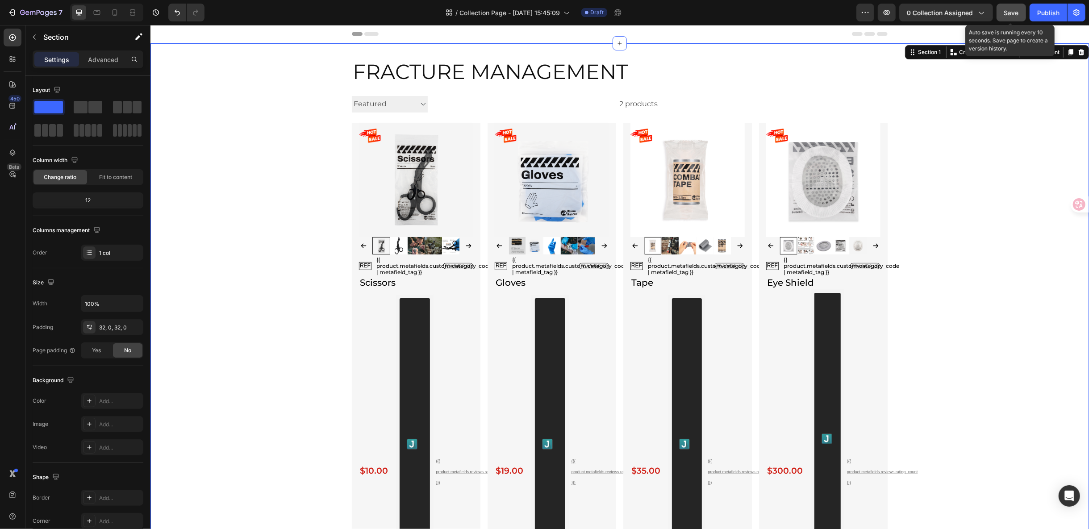
click at [1018, 10] on span "Save" at bounding box center [1011, 13] width 15 height 8
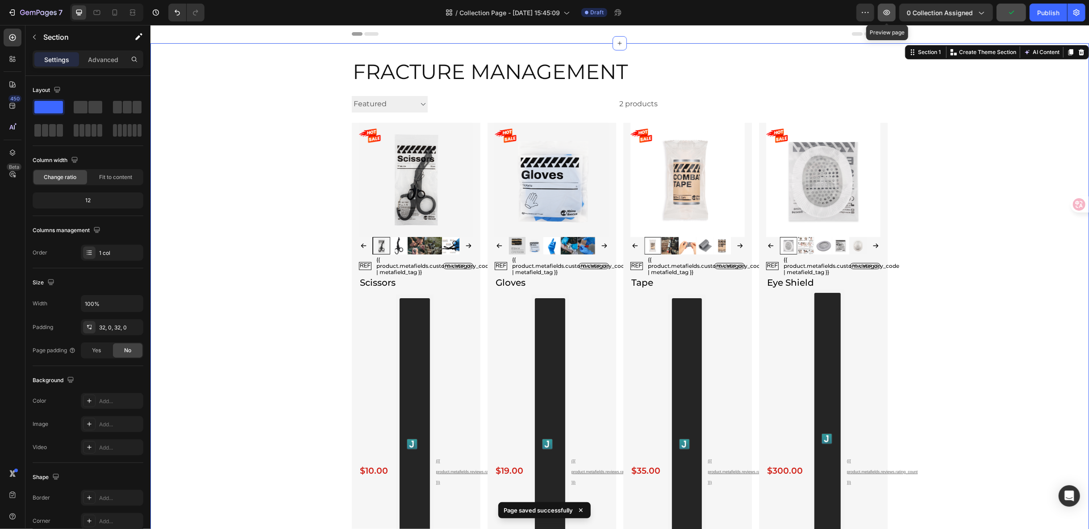
click at [891, 10] on icon "button" at bounding box center [886, 12] width 9 height 9
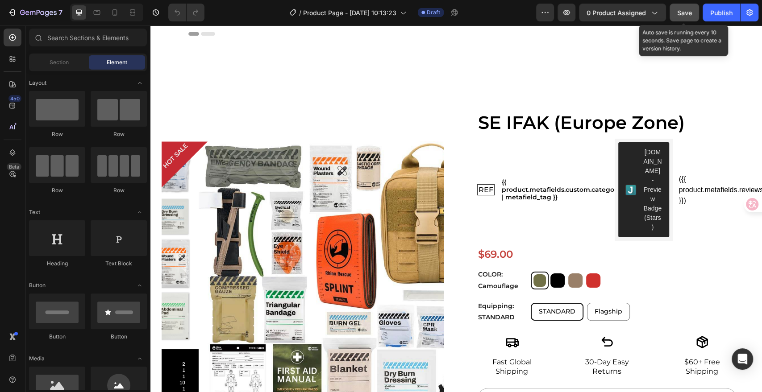
click at [682, 14] on span "Save" at bounding box center [684, 13] width 15 height 8
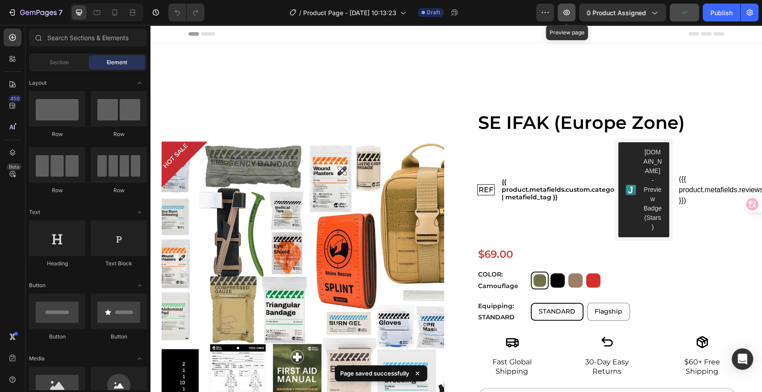
click at [564, 15] on icon "button" at bounding box center [566, 12] width 9 height 9
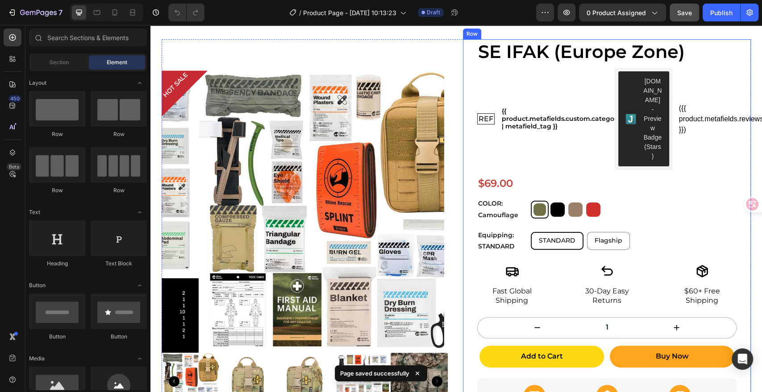
scroll to position [149, 0]
